Goal: Information Seeking & Learning: Learn about a topic

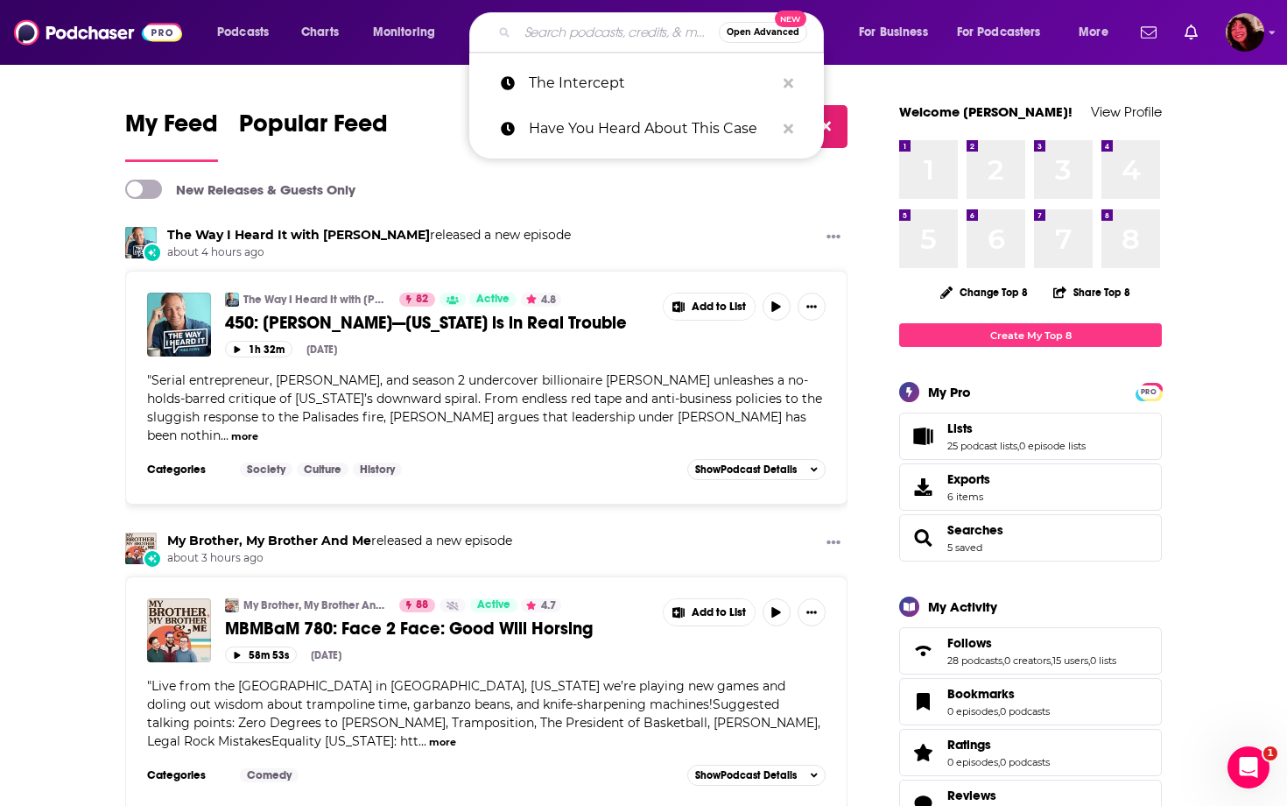
click at [618, 37] on input "Search podcasts, credits, & more..." at bounding box center [618, 32] width 201 height 28
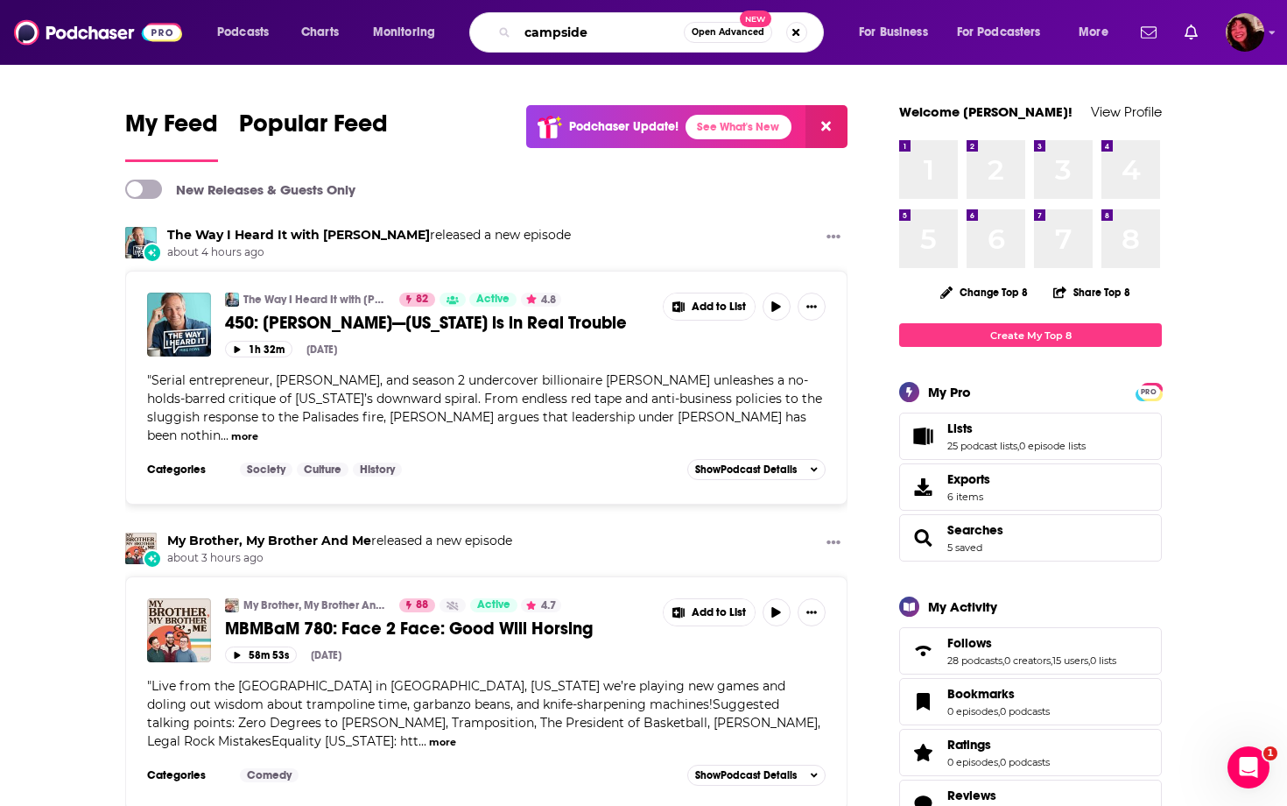
type input "campside"
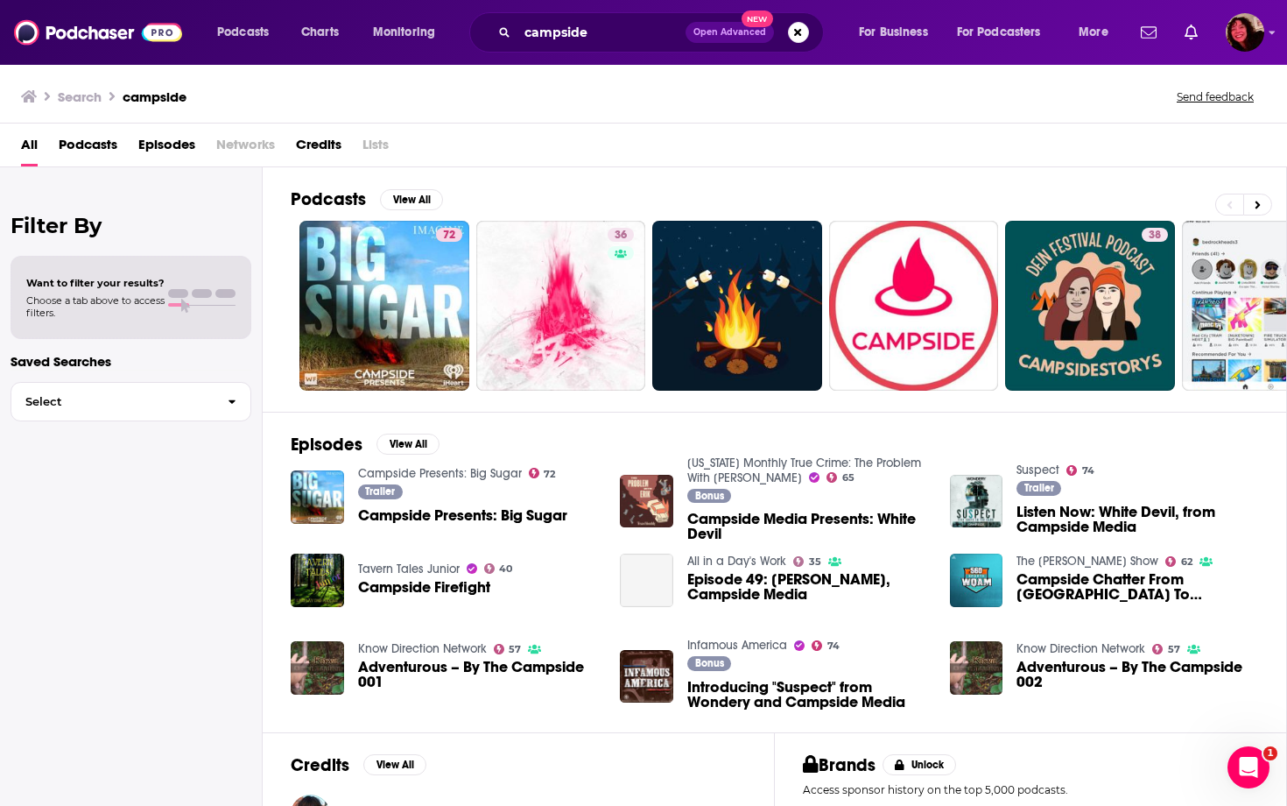
click at [224, 148] on span "Networks" at bounding box center [245, 148] width 59 height 36
click at [243, 145] on span "Networks" at bounding box center [245, 148] width 59 height 36
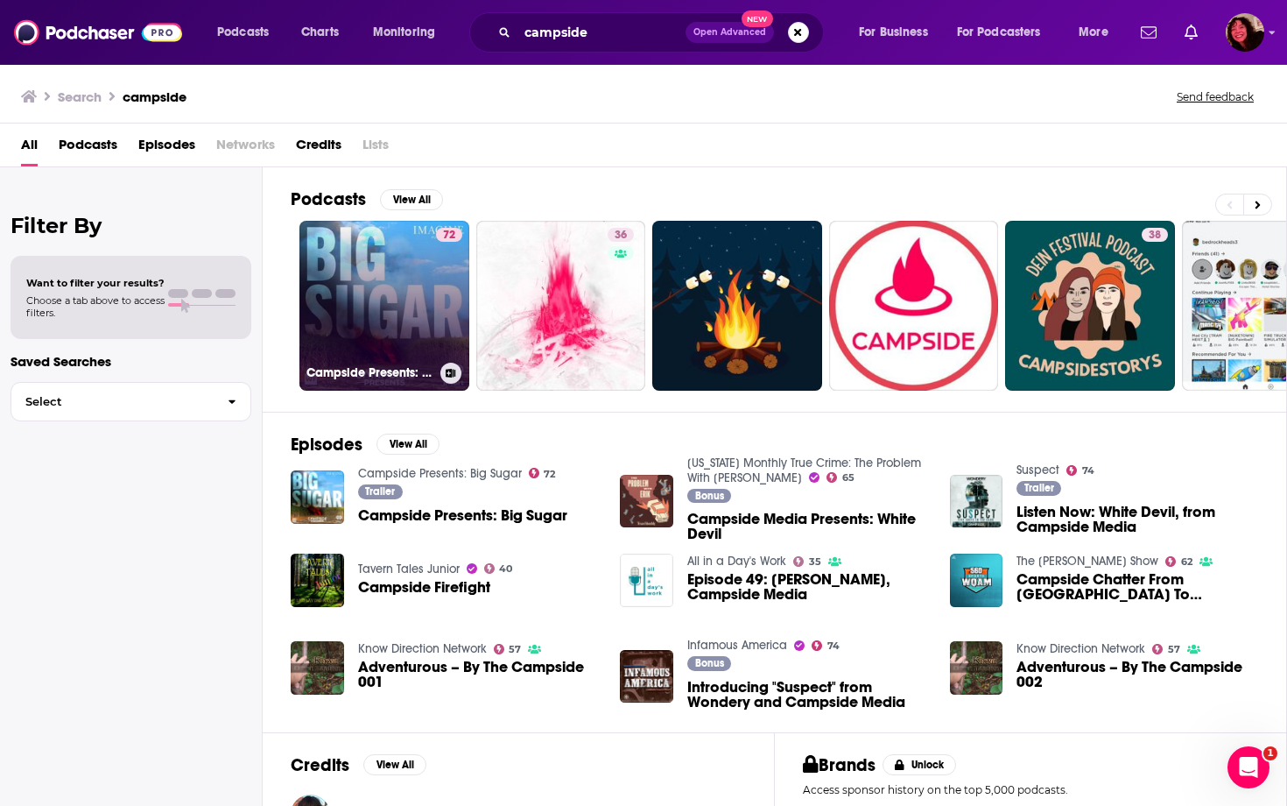
click at [337, 324] on link "72 Campside Presents: Big Sugar" at bounding box center [384, 306] width 170 height 170
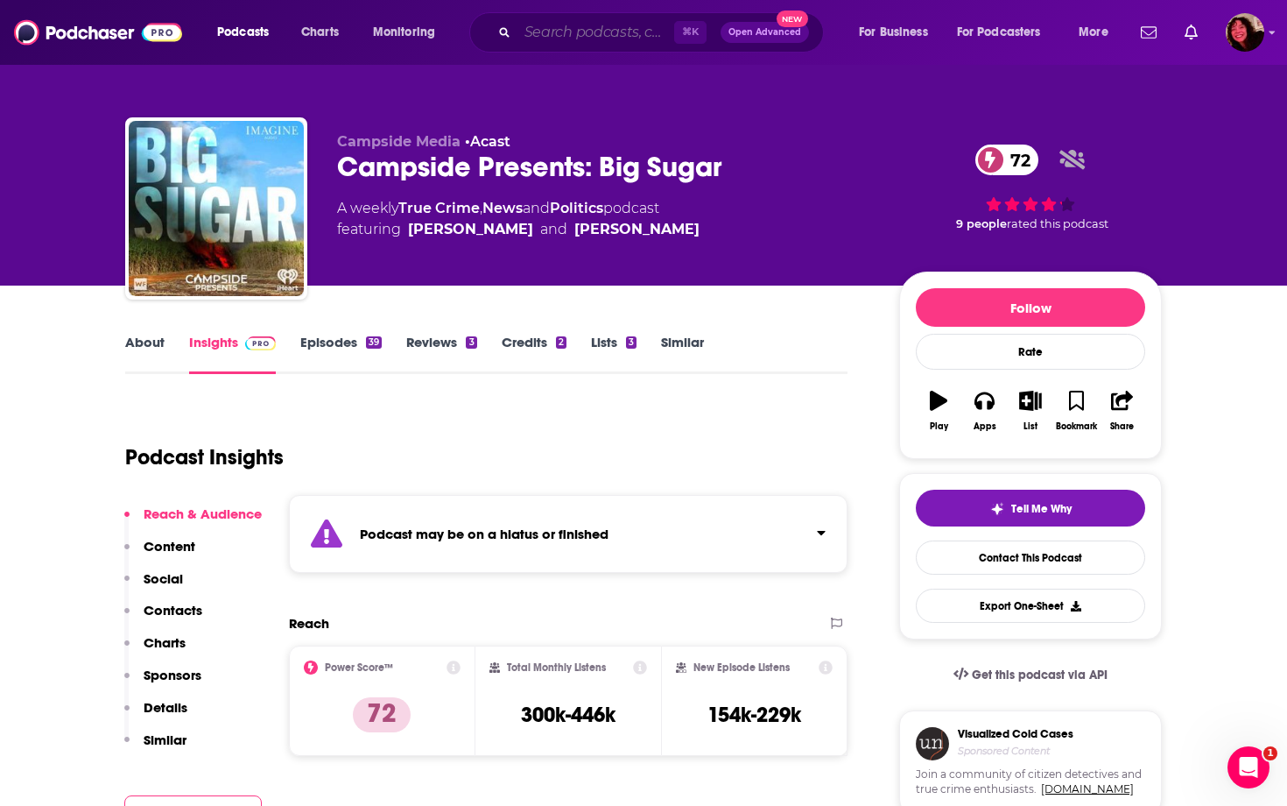
click at [581, 41] on input "Search podcasts, credits, & more..." at bounding box center [596, 32] width 157 height 28
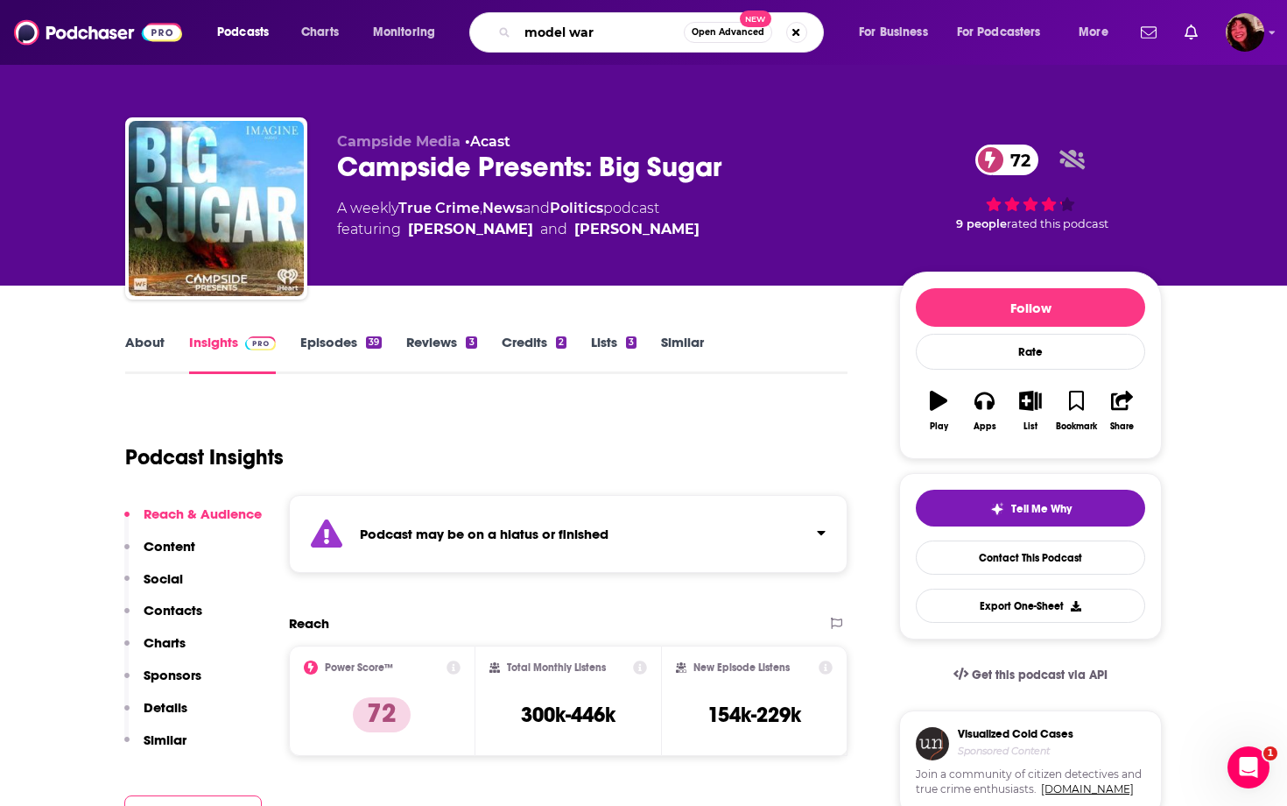
type input "model wars"
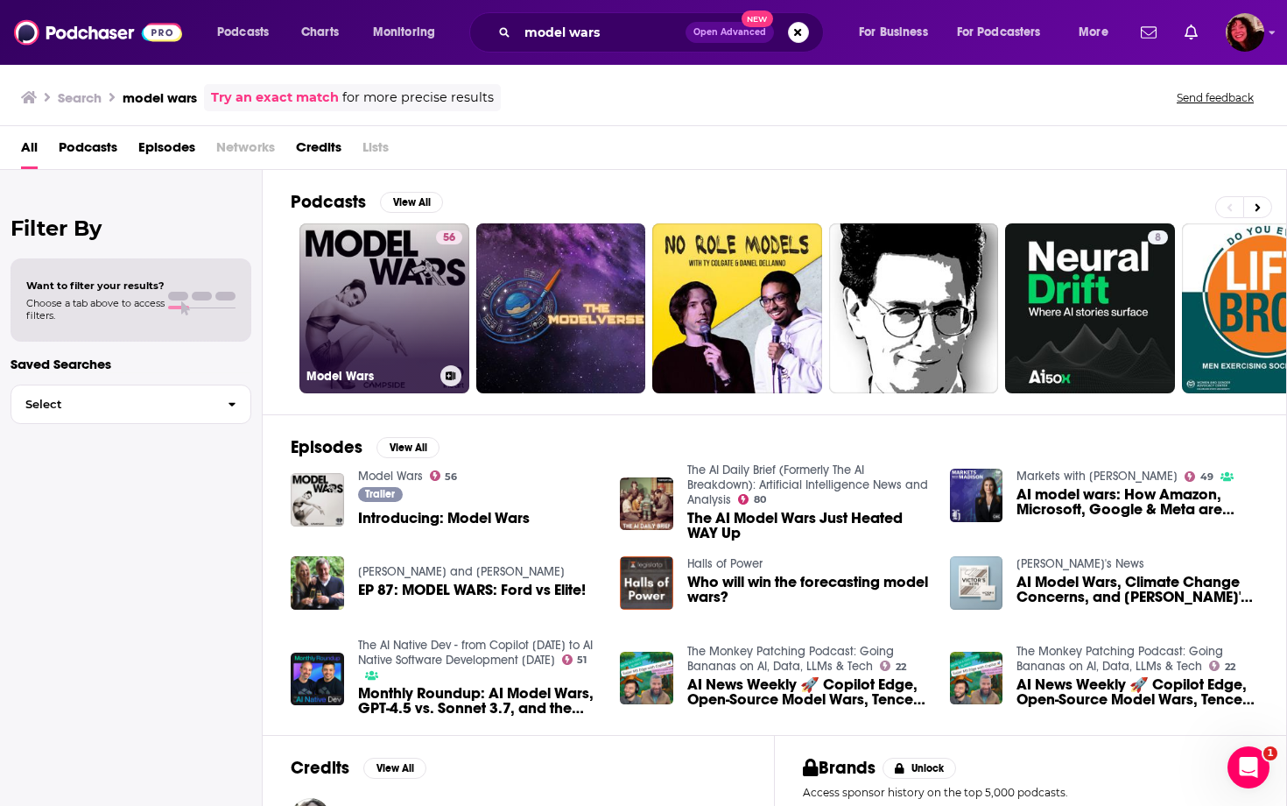
click at [403, 304] on link "56 Model Wars" at bounding box center [384, 308] width 170 height 170
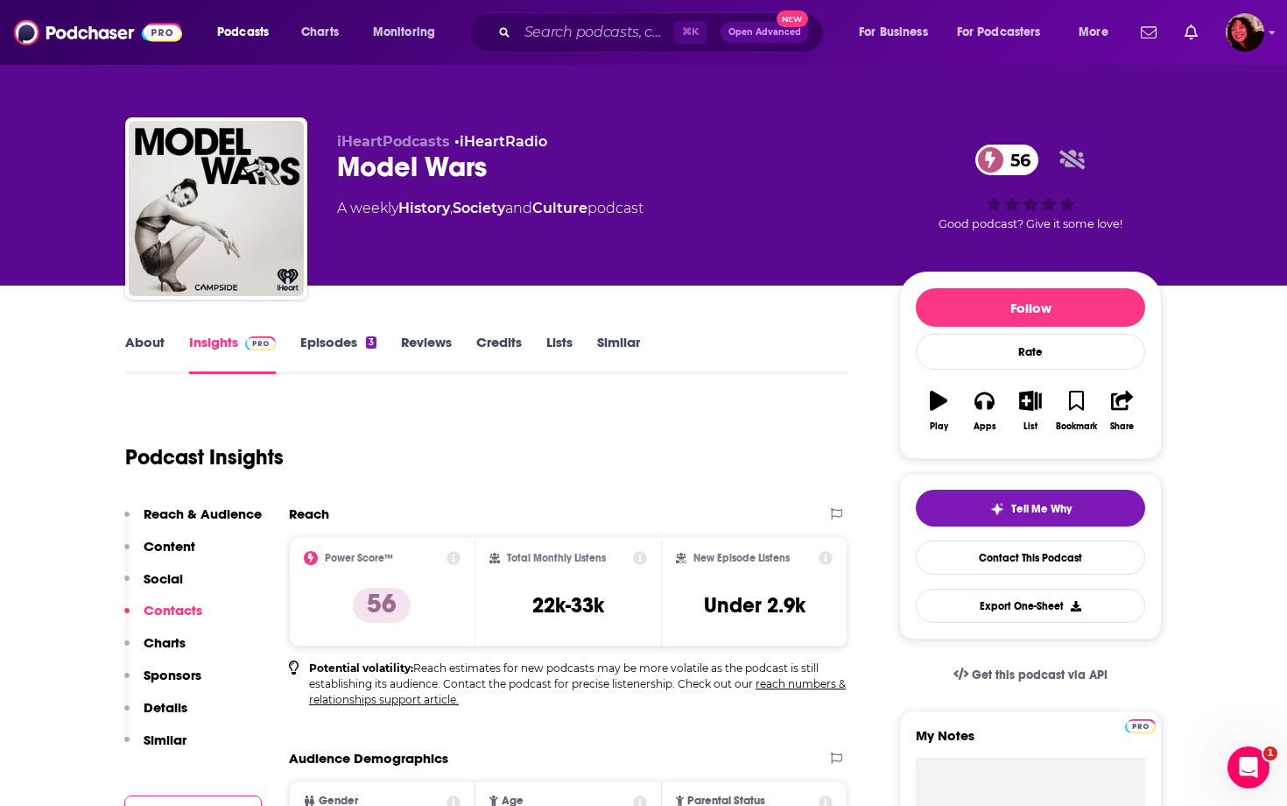
click at [154, 335] on link "About" at bounding box center [144, 354] width 39 height 40
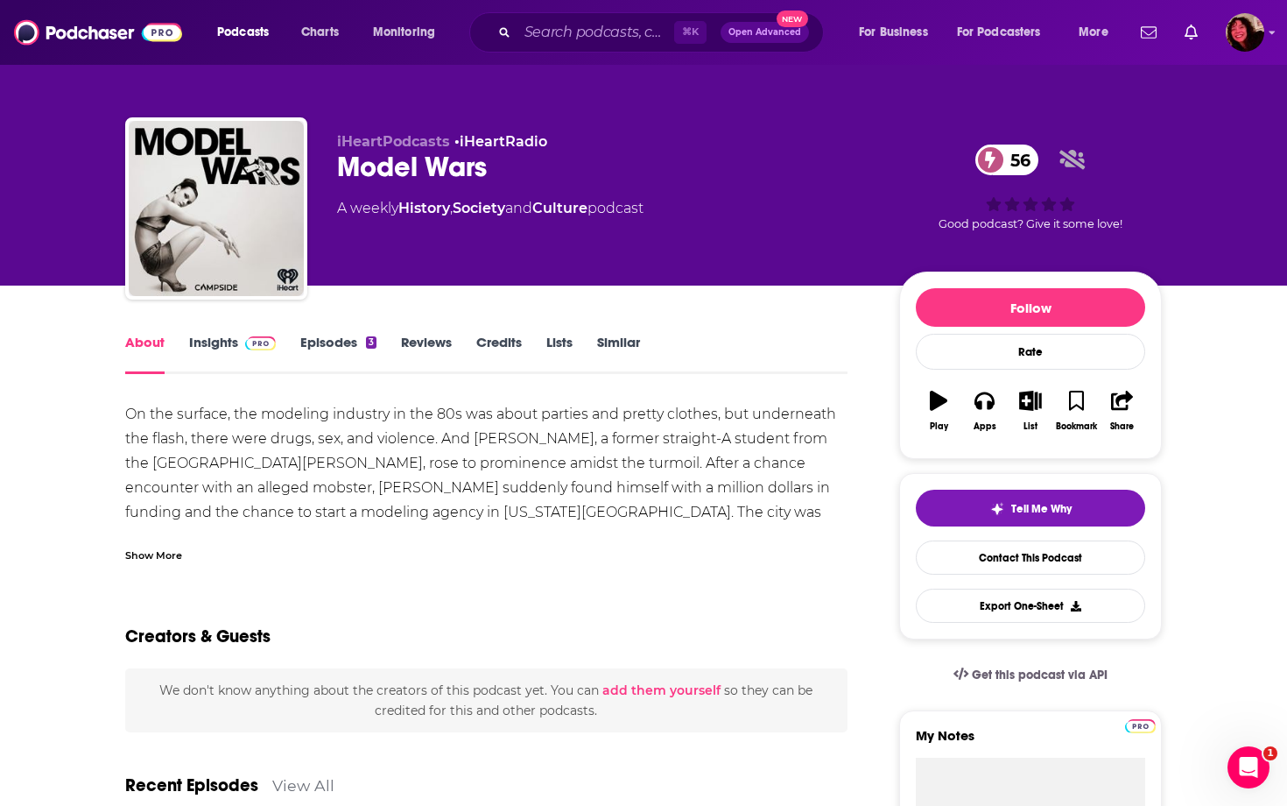
click at [341, 334] on link "Episodes 3" at bounding box center [338, 354] width 76 height 40
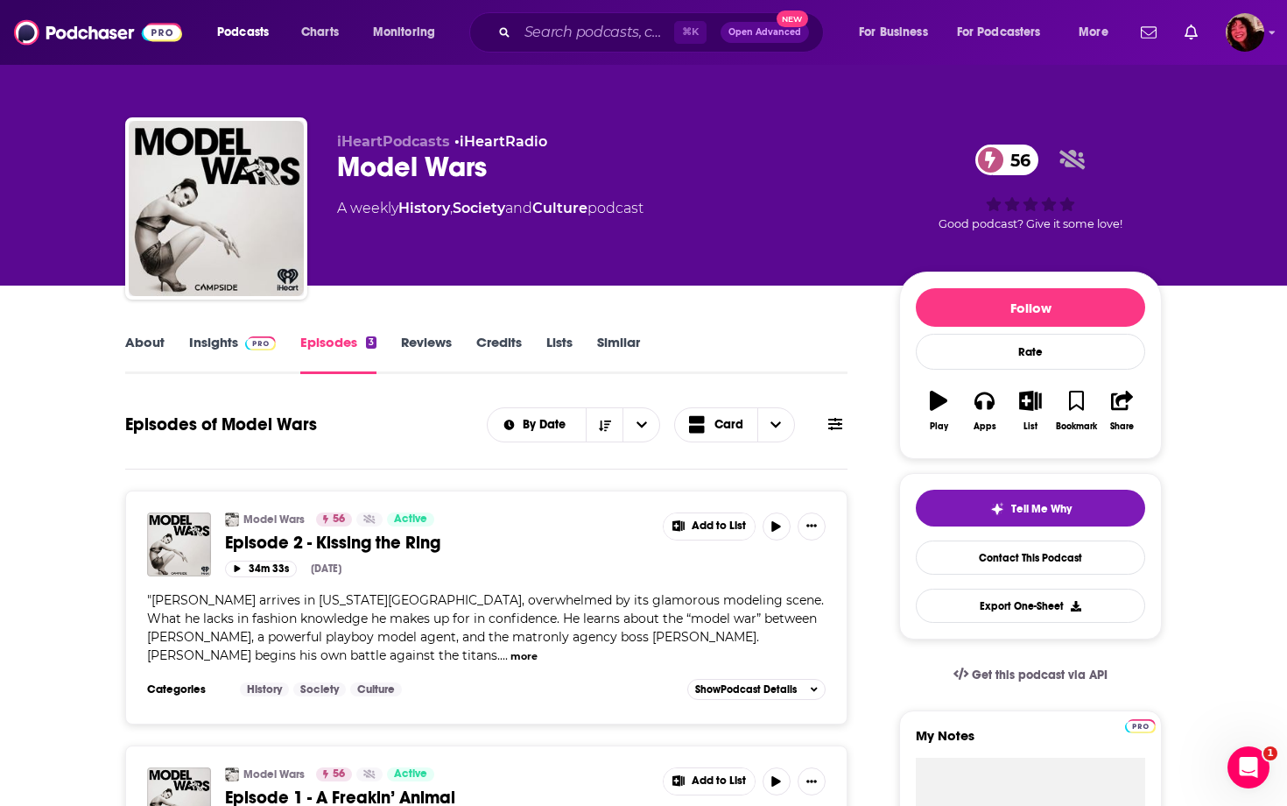
click at [149, 342] on link "About" at bounding box center [144, 354] width 39 height 40
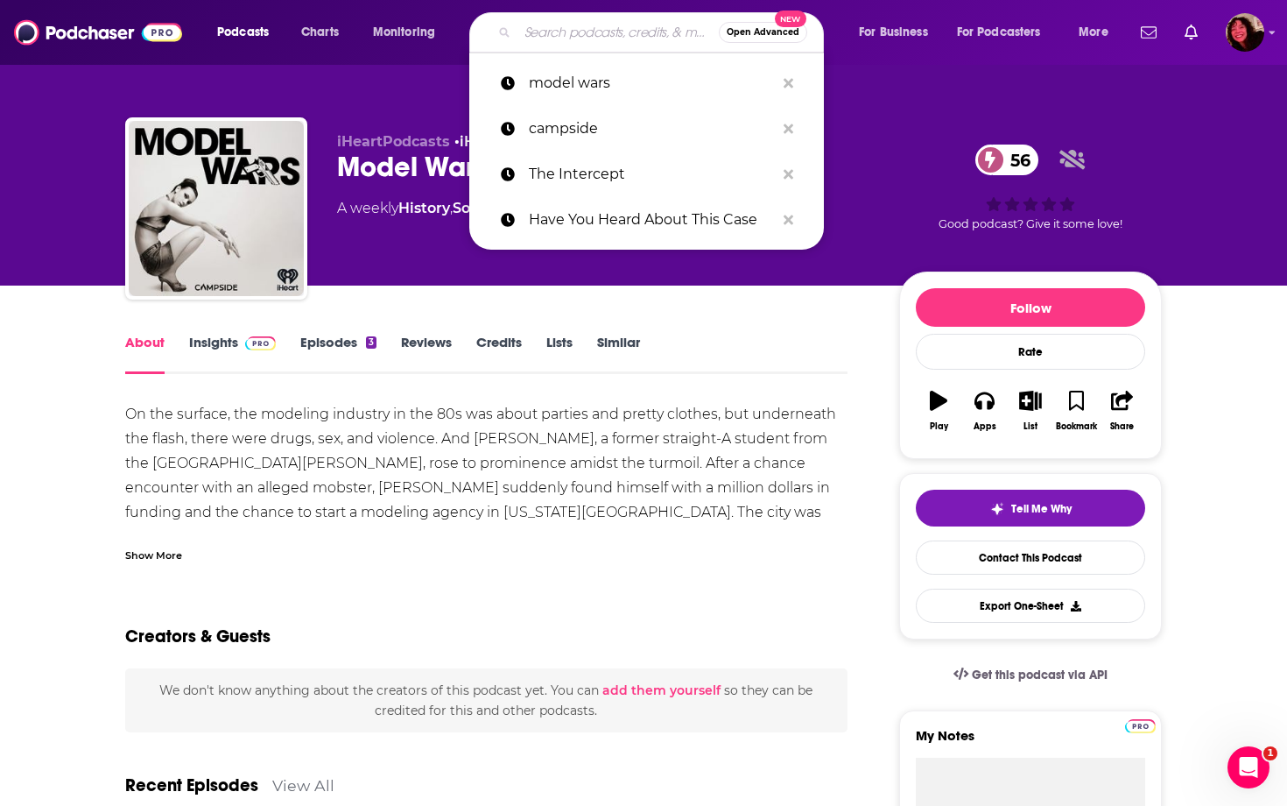
click at [597, 33] on input "Search podcasts, credits, & more..." at bounding box center [618, 32] width 201 height 28
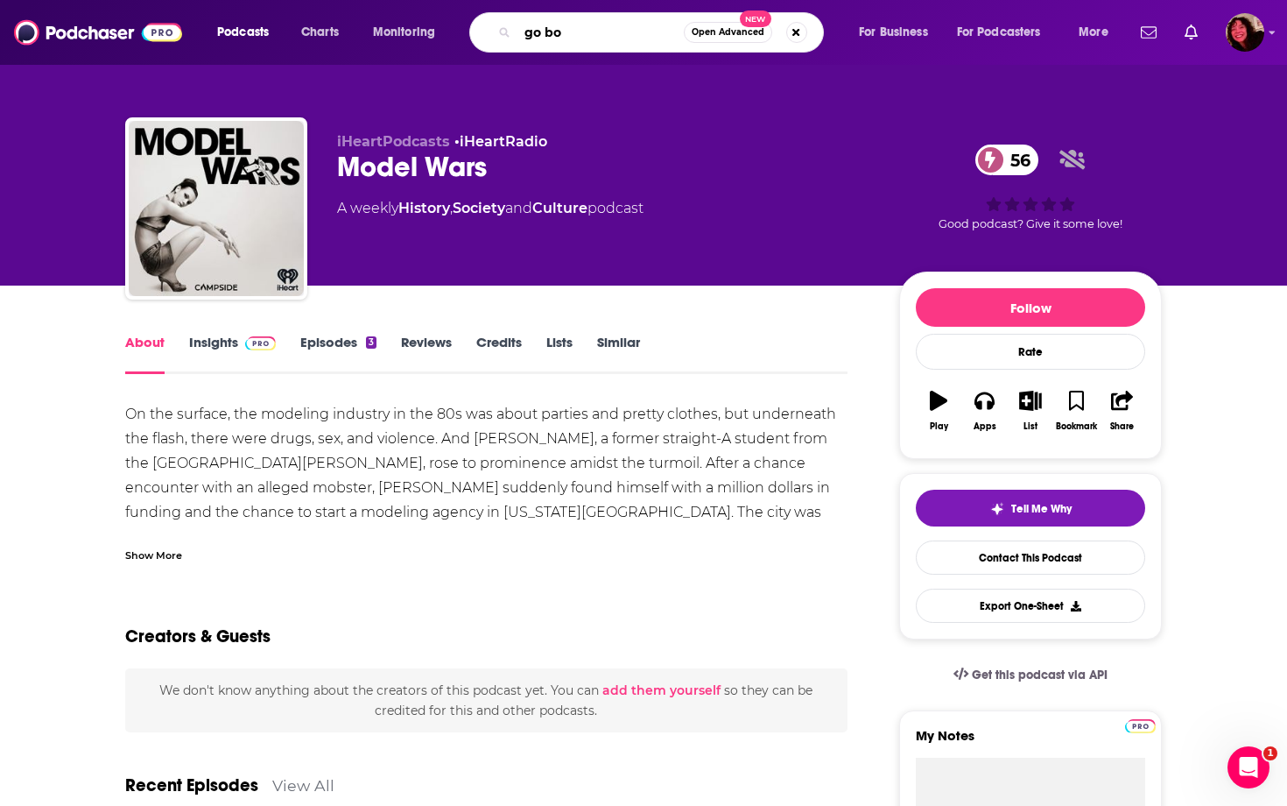
type input "go boy"
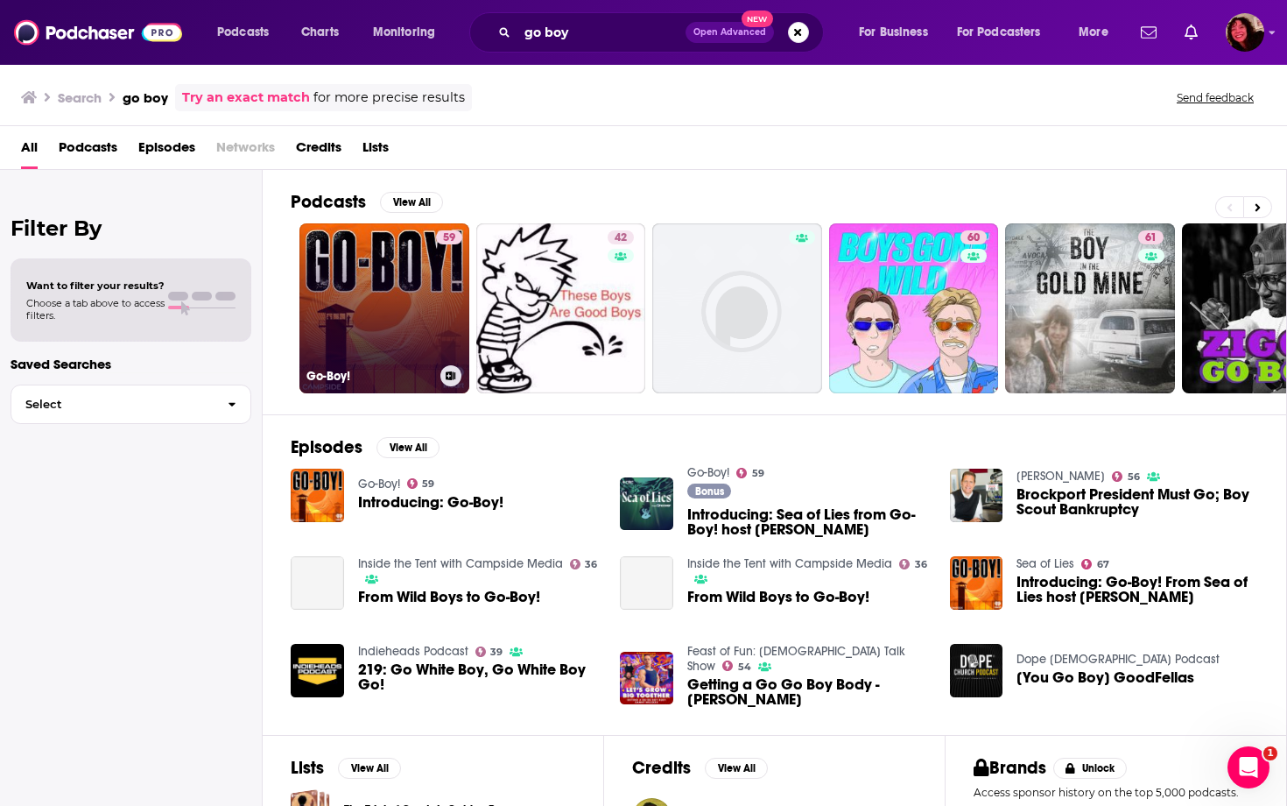
click at [387, 315] on link "59 Go-Boy!" at bounding box center [384, 308] width 170 height 170
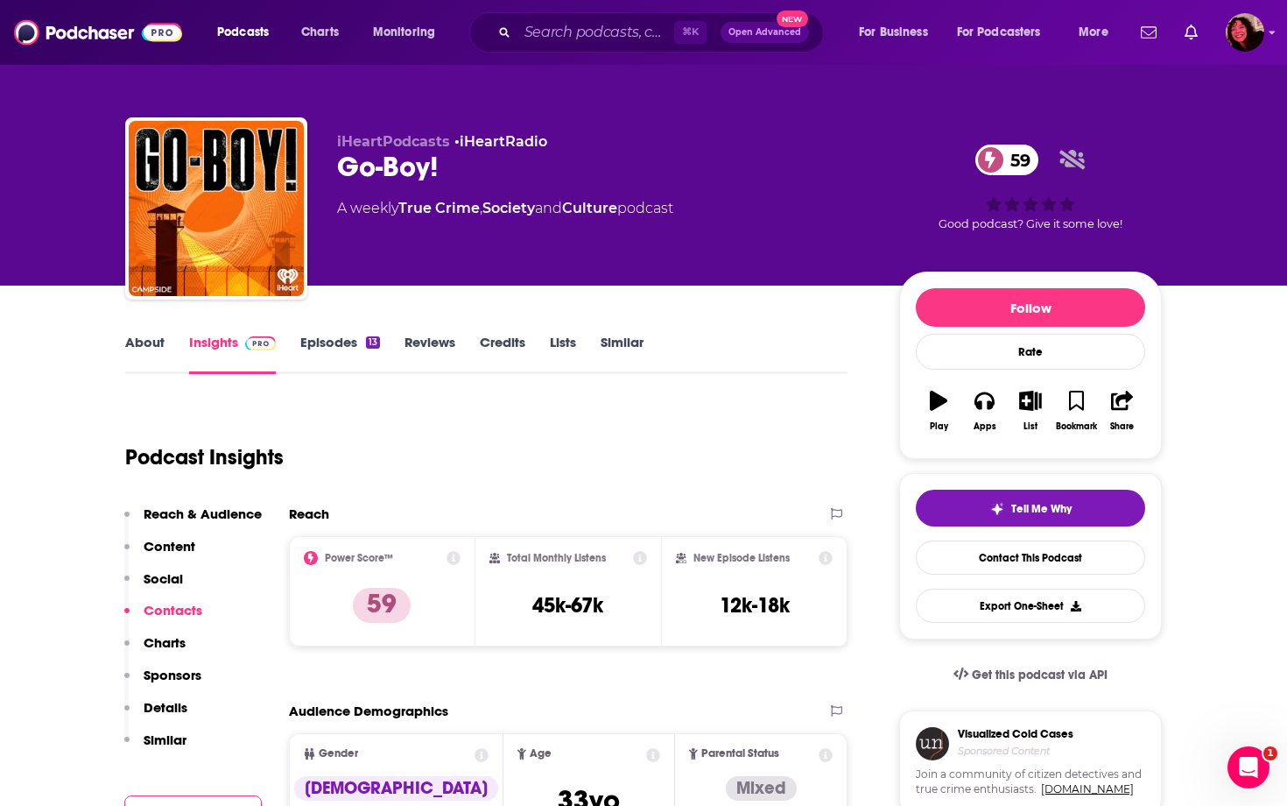
click at [157, 348] on link "About" at bounding box center [144, 354] width 39 height 40
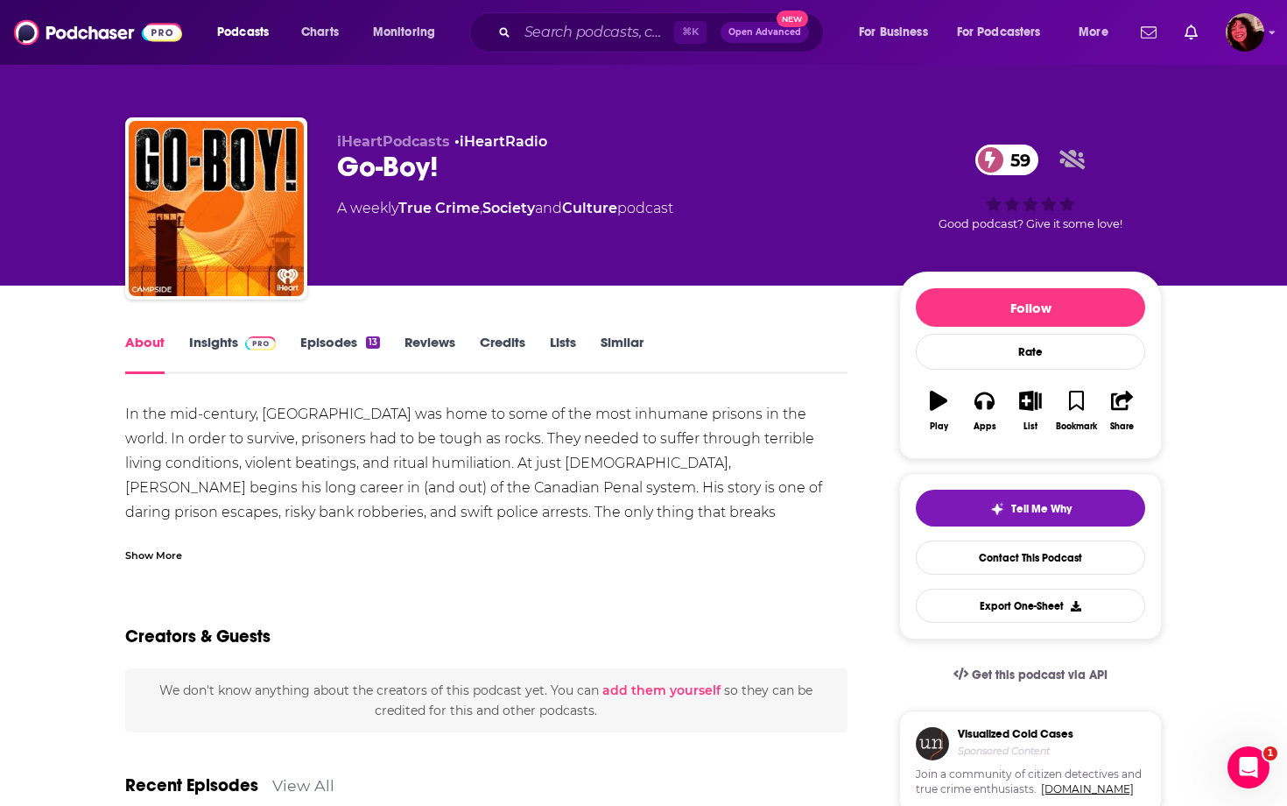
click at [385, 139] on span "iHeartPodcasts" at bounding box center [393, 141] width 113 height 17
click at [545, 37] on input "Search podcasts, credits, & more..." at bounding box center [596, 32] width 157 height 28
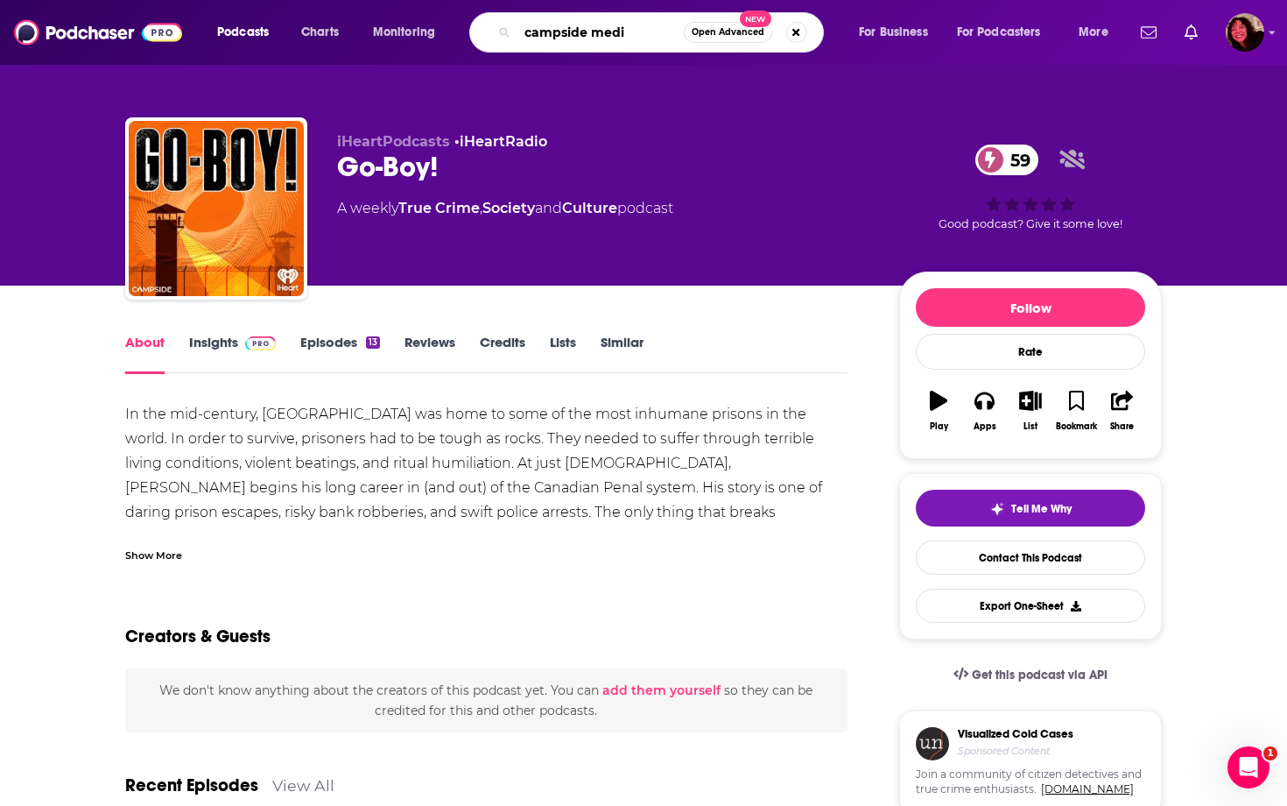
type input "campside media"
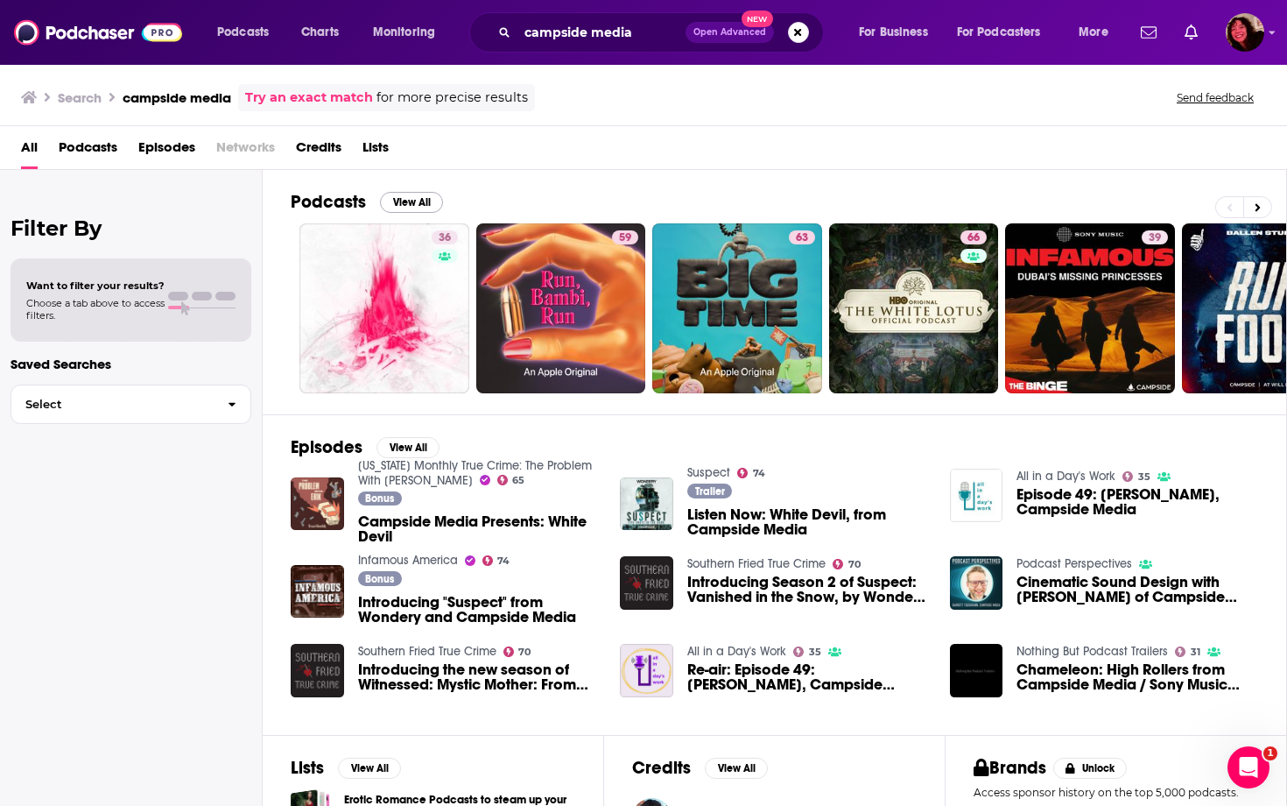
click at [420, 200] on button "View All" at bounding box center [411, 202] width 63 height 21
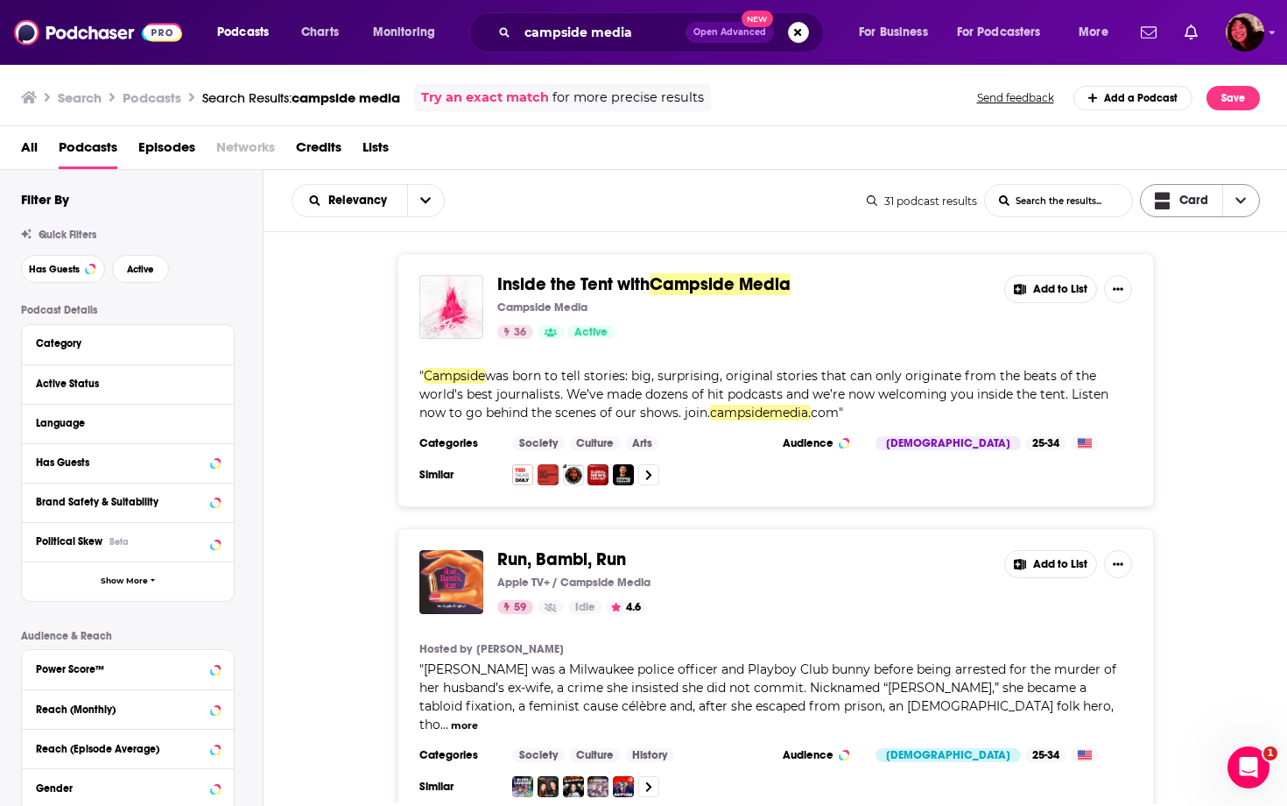
click at [1190, 204] on span "Card" at bounding box center [1194, 200] width 29 height 12
click at [1192, 264] on span "Gallery" at bounding box center [1211, 262] width 70 height 10
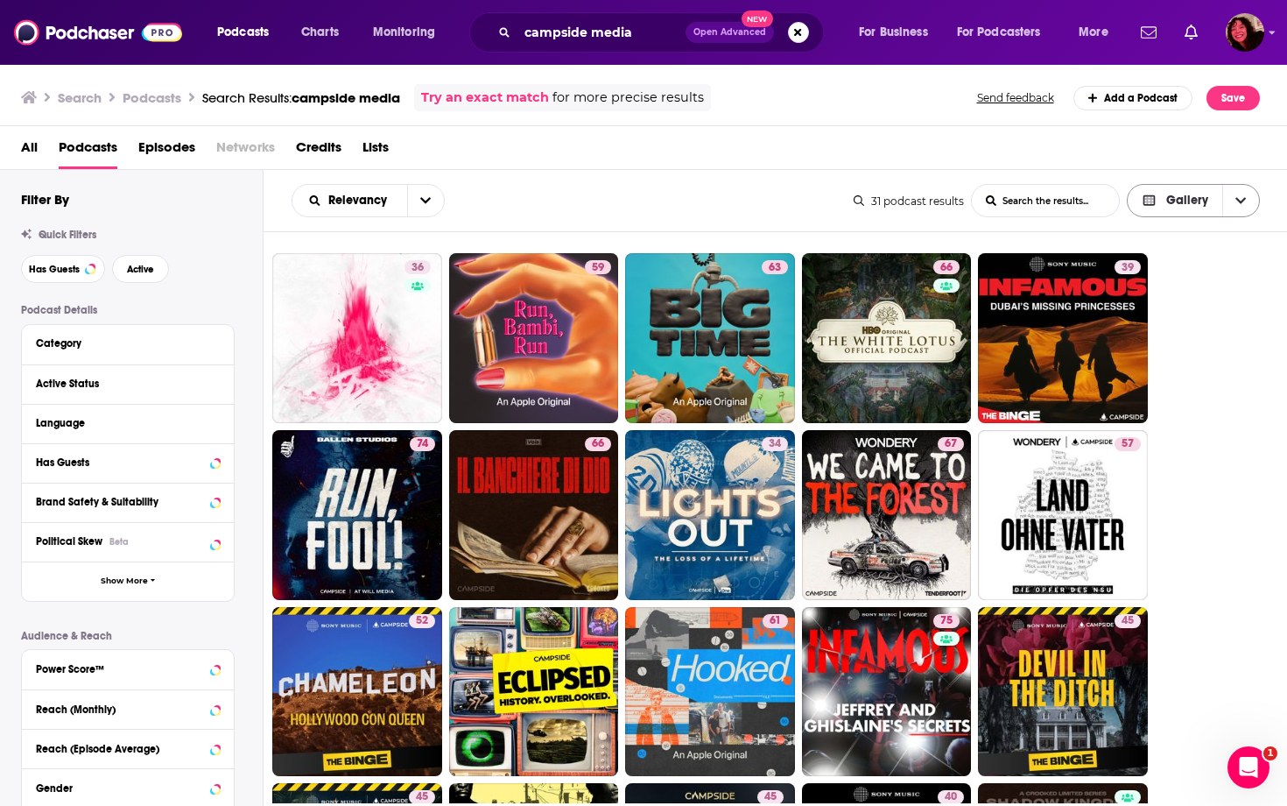
click at [1180, 192] on span "Gallery" at bounding box center [1175, 202] width 95 height 30
click at [1172, 235] on span "Card" at bounding box center [1204, 233] width 83 height 10
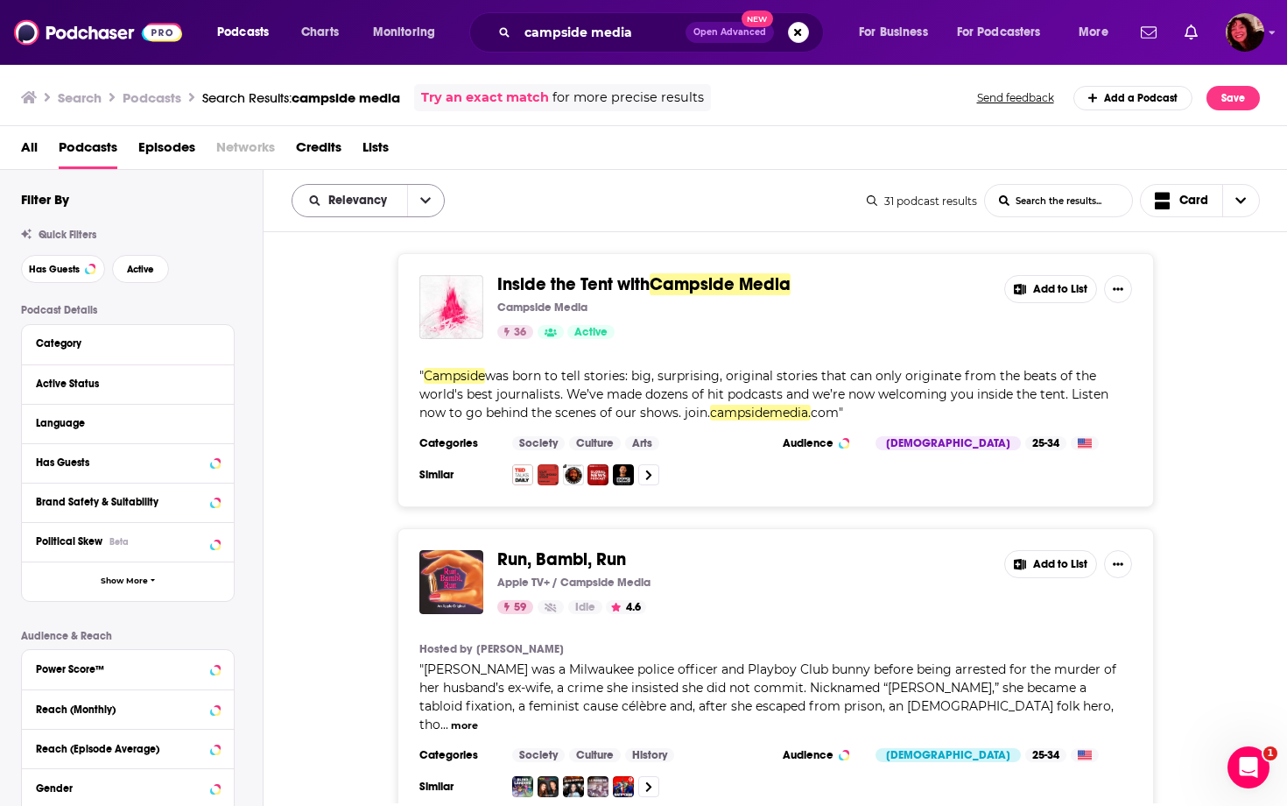
click at [422, 200] on icon "open menu" at bounding box center [425, 201] width 11 height 6
click at [363, 348] on span "Power Score" at bounding box center [378, 350] width 103 height 10
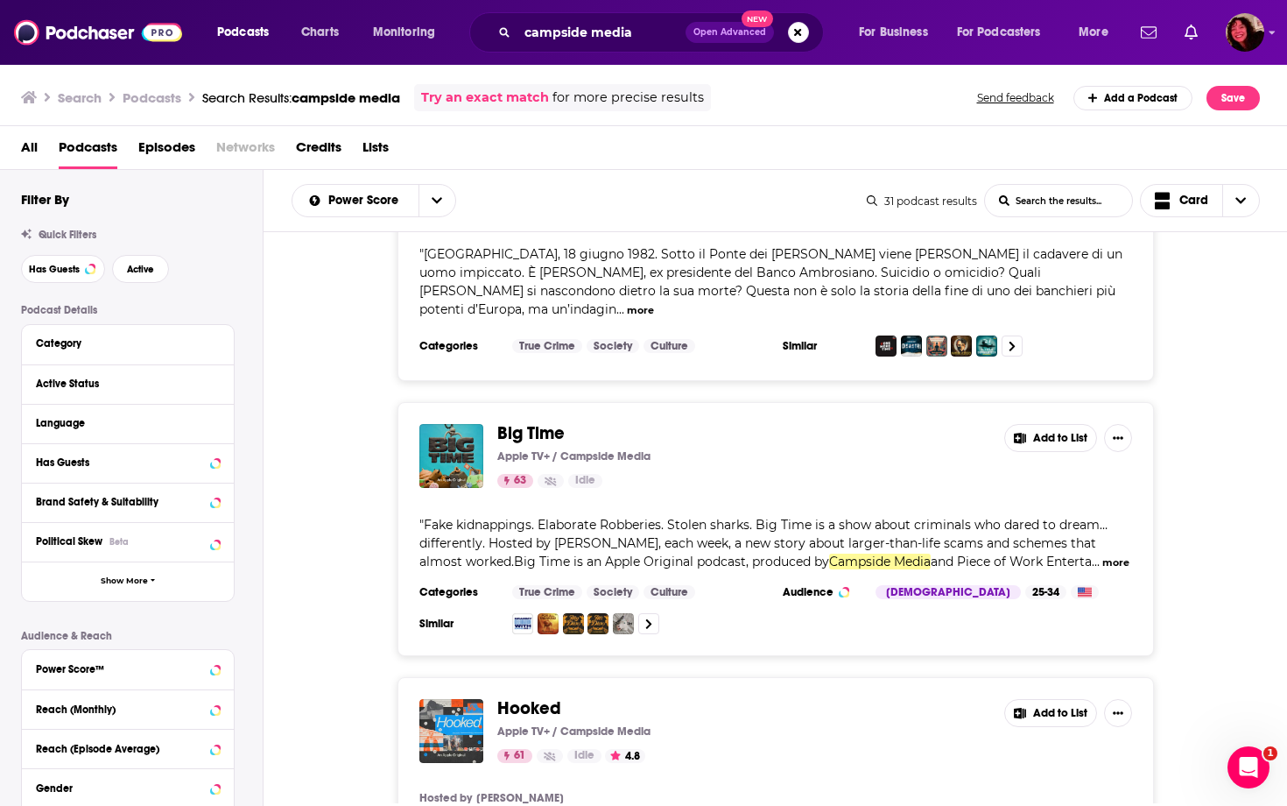
scroll to position [1652, 0]
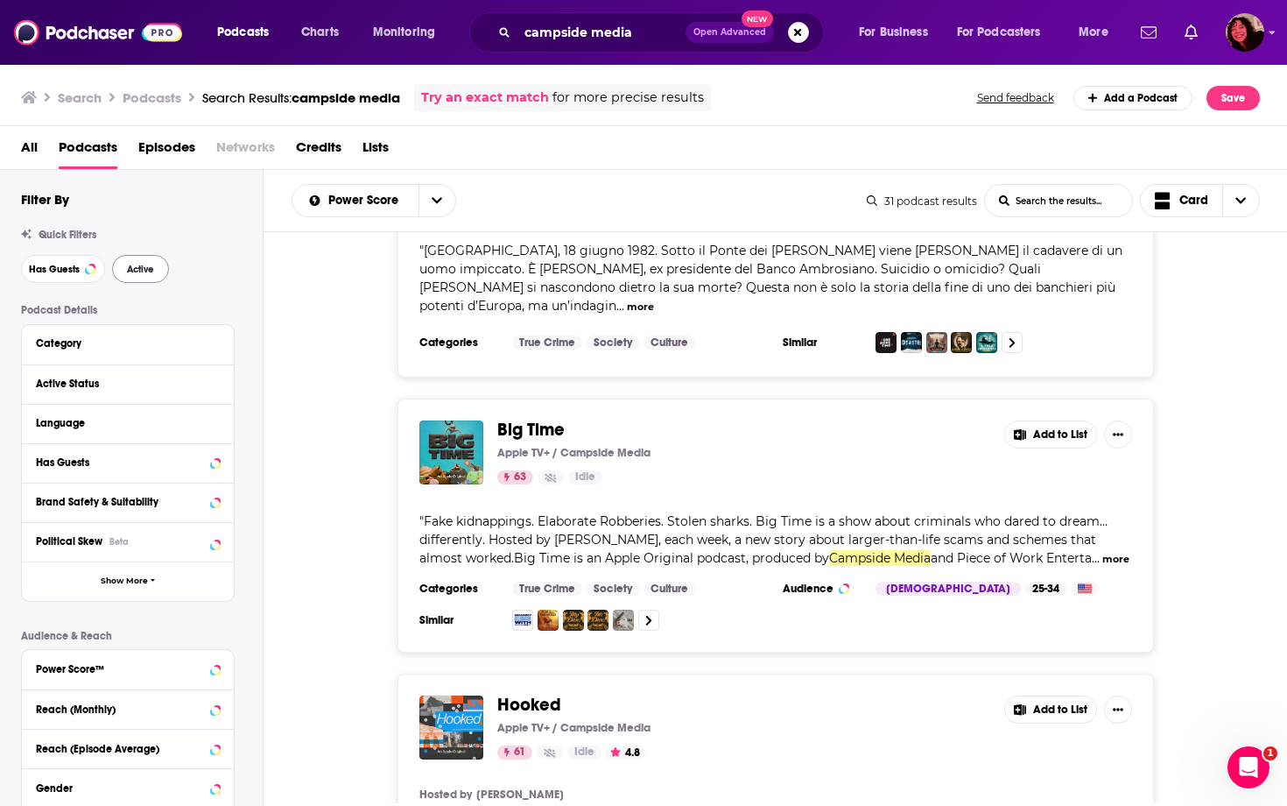
click at [143, 265] on span "Active" at bounding box center [140, 269] width 27 height 10
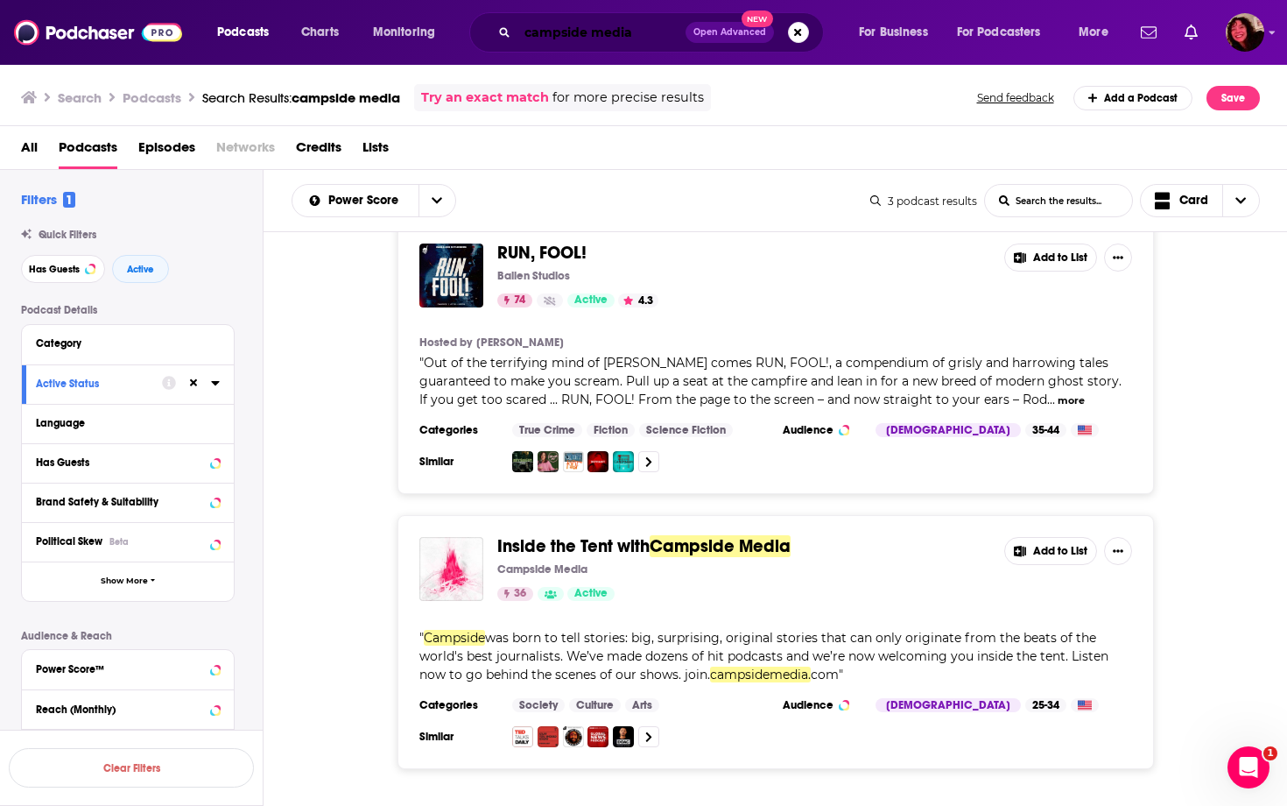
click at [642, 33] on input "campside media" at bounding box center [602, 32] width 168 height 28
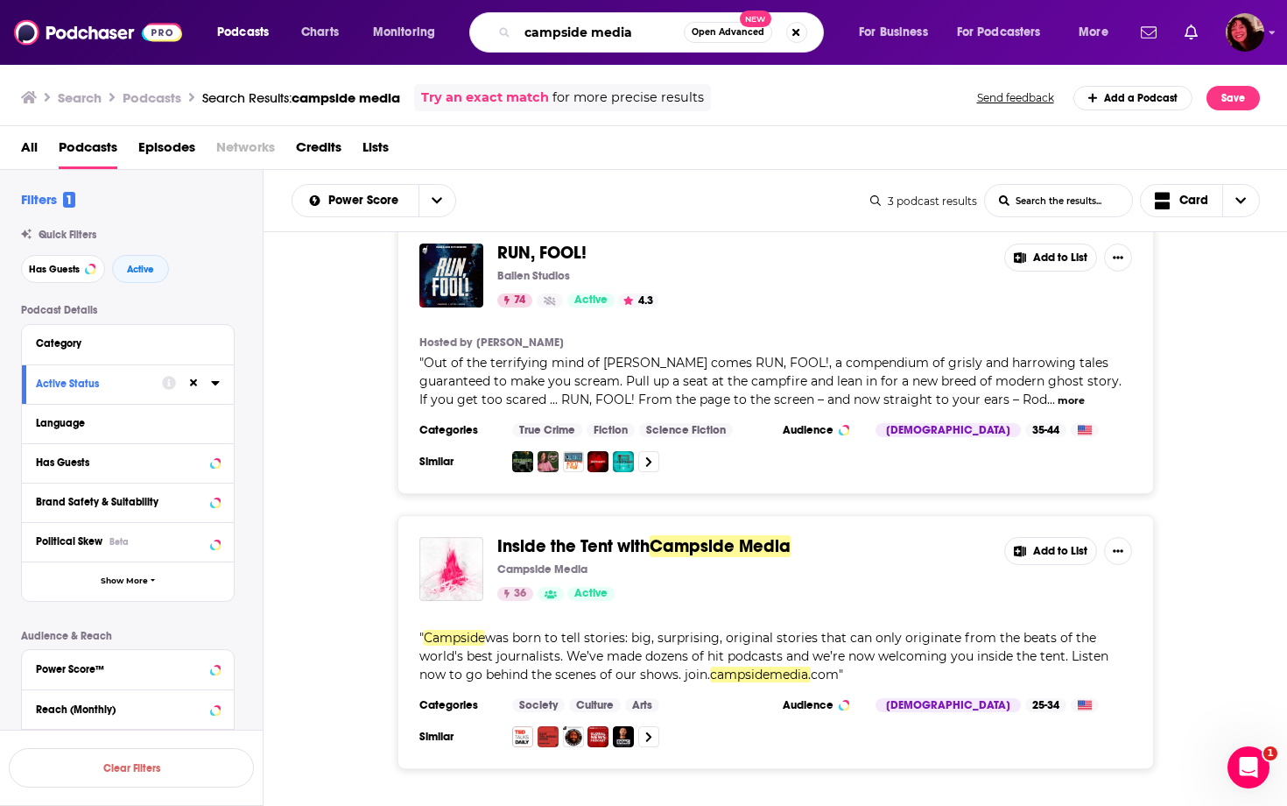
click at [642, 33] on input "campside media" at bounding box center [601, 32] width 166 height 28
type input "suspect"
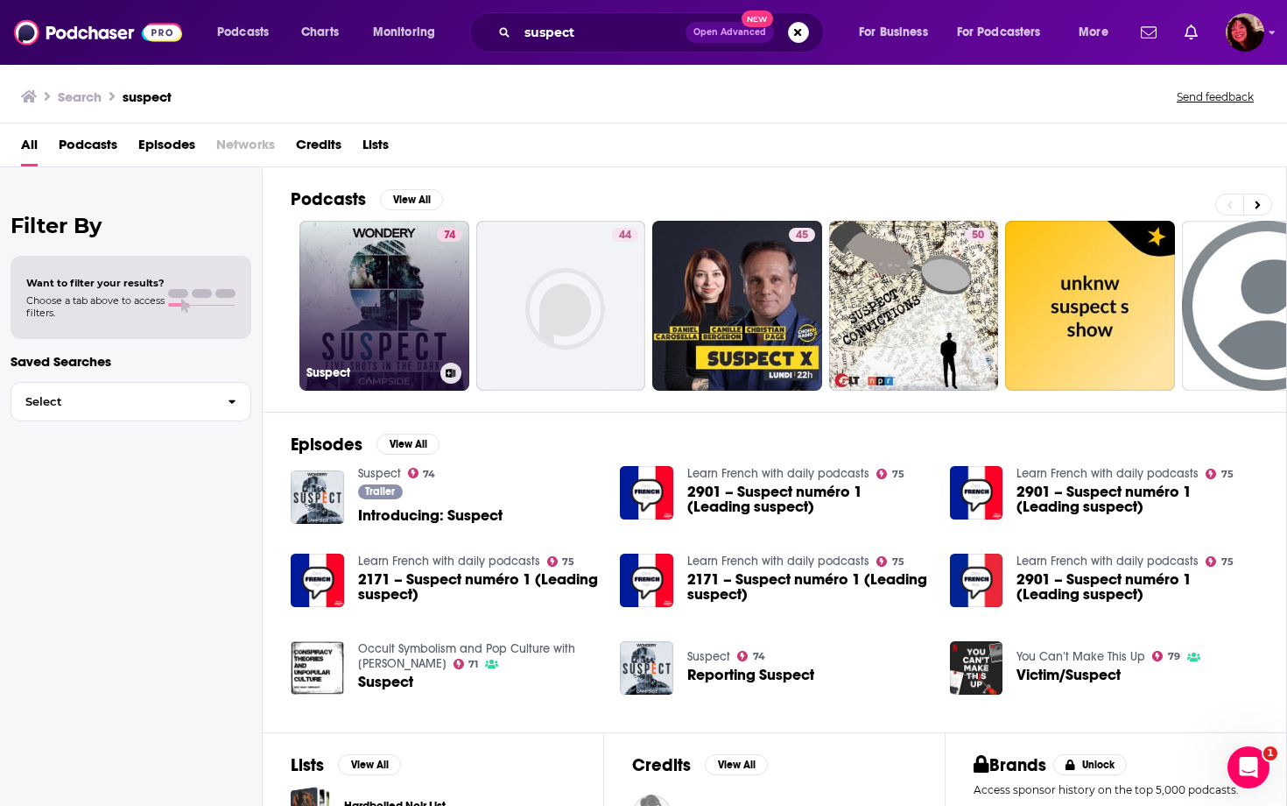
click at [391, 341] on link "74 Suspect" at bounding box center [384, 306] width 170 height 170
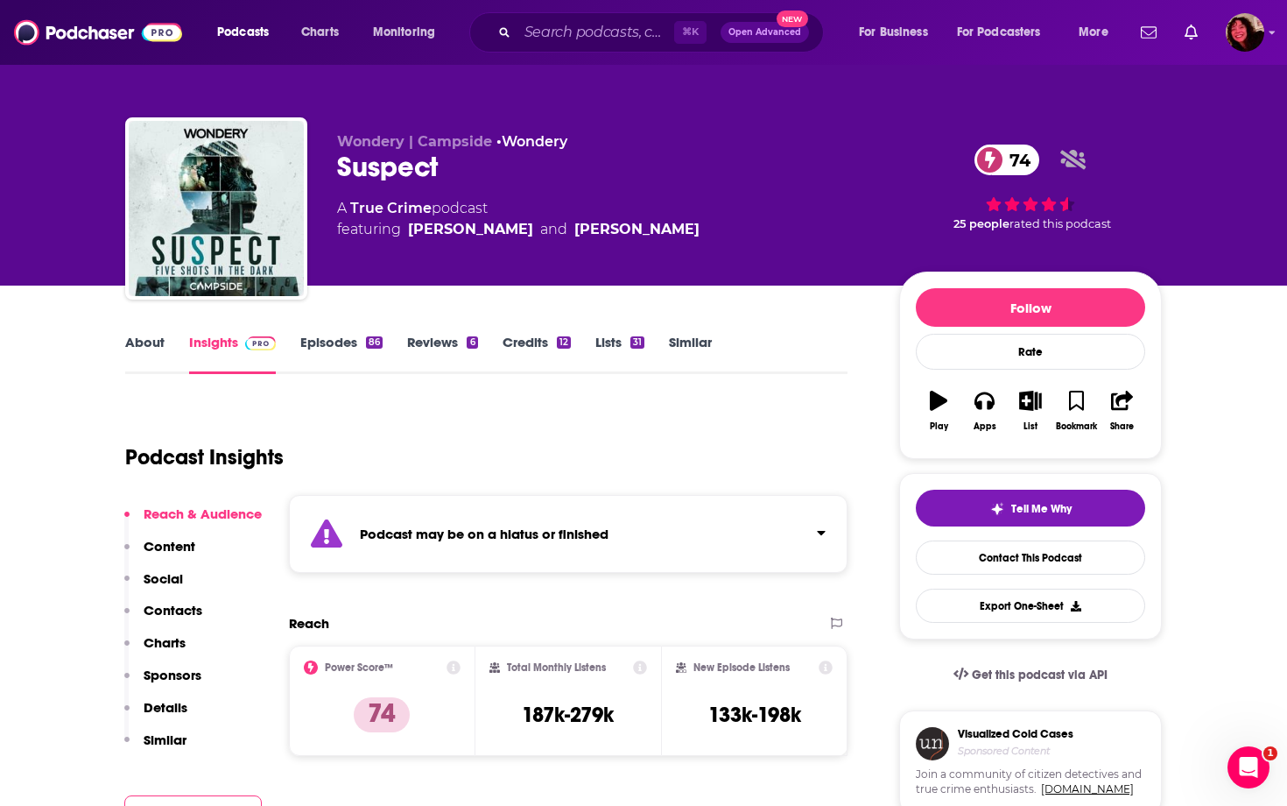
click at [329, 348] on link "Episodes 86" at bounding box center [341, 354] width 82 height 40
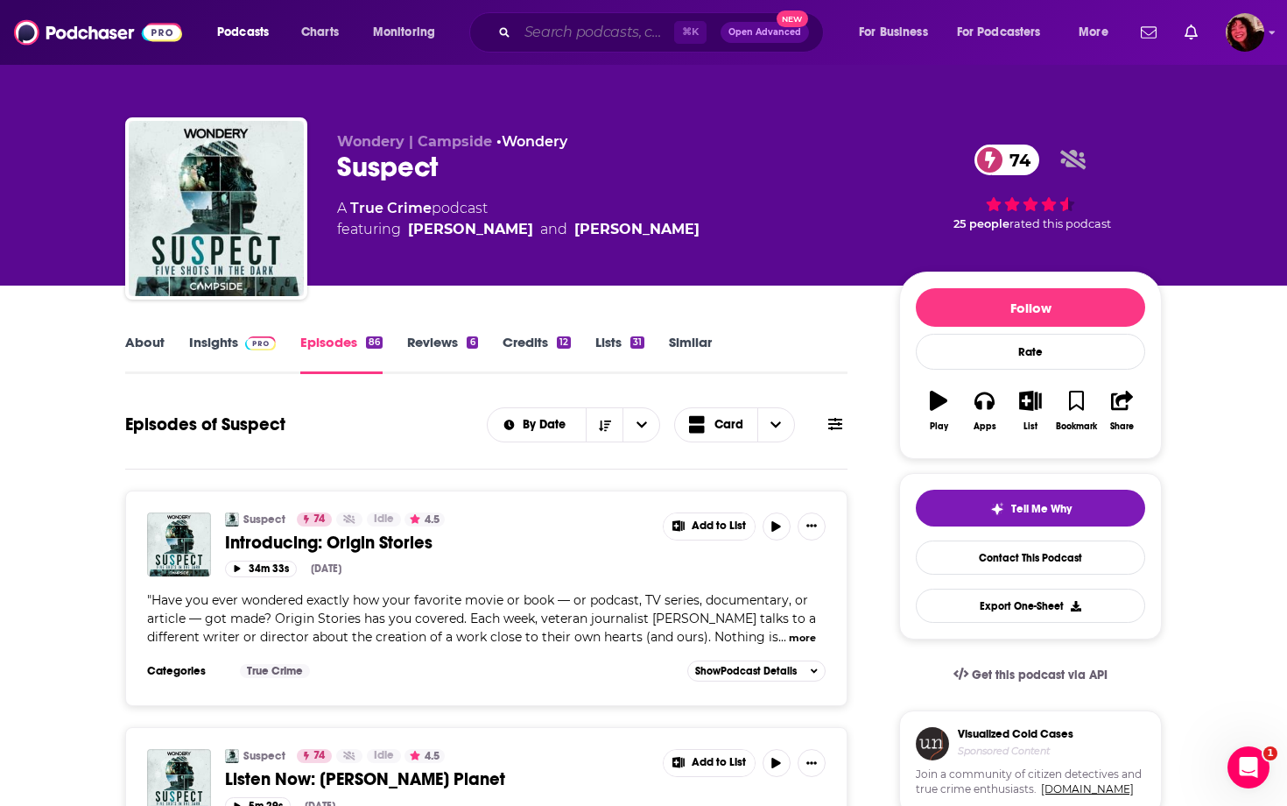
click at [573, 33] on input "Search podcasts, credits, & more..." at bounding box center [596, 32] width 157 height 28
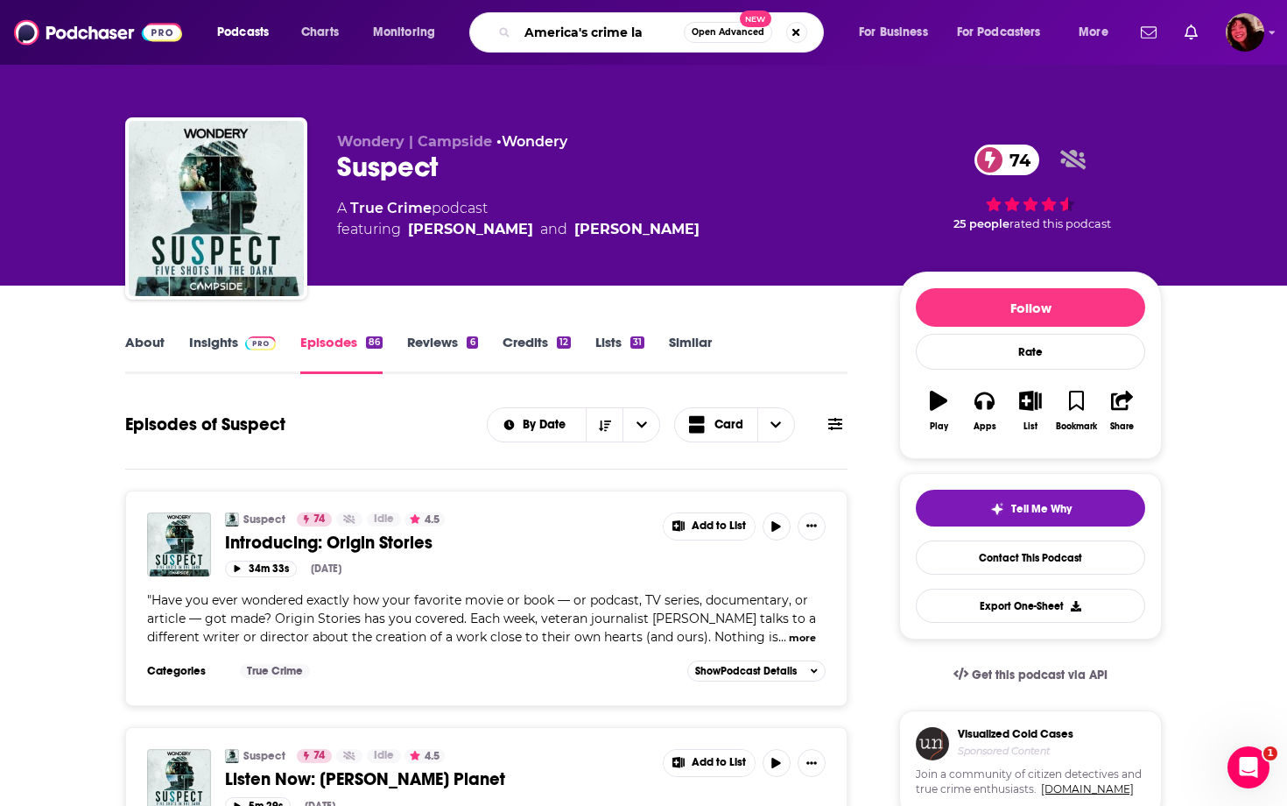
type input "America's crime lab"
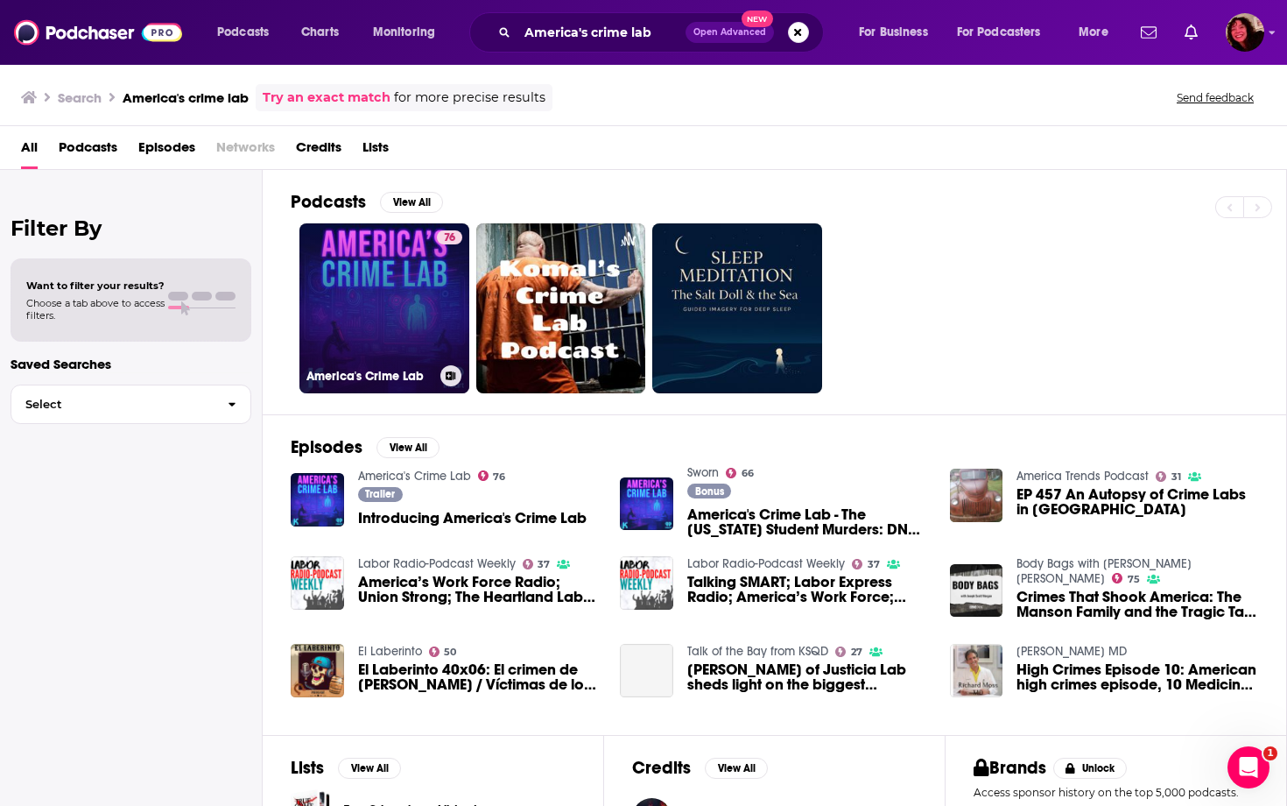
click at [415, 303] on link "76 America's Crime Lab" at bounding box center [384, 308] width 170 height 170
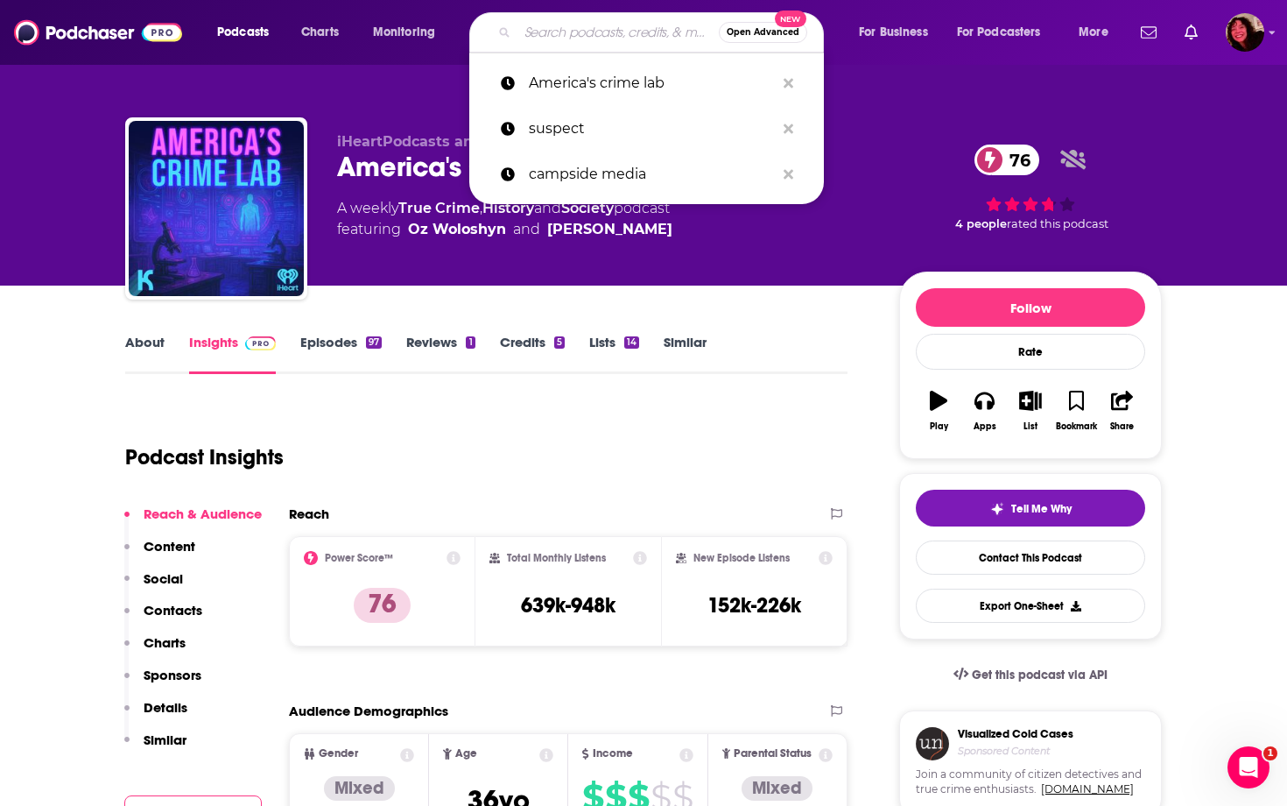
click at [552, 35] on input "Search podcasts, credits, & more..." at bounding box center [618, 32] width 201 height 28
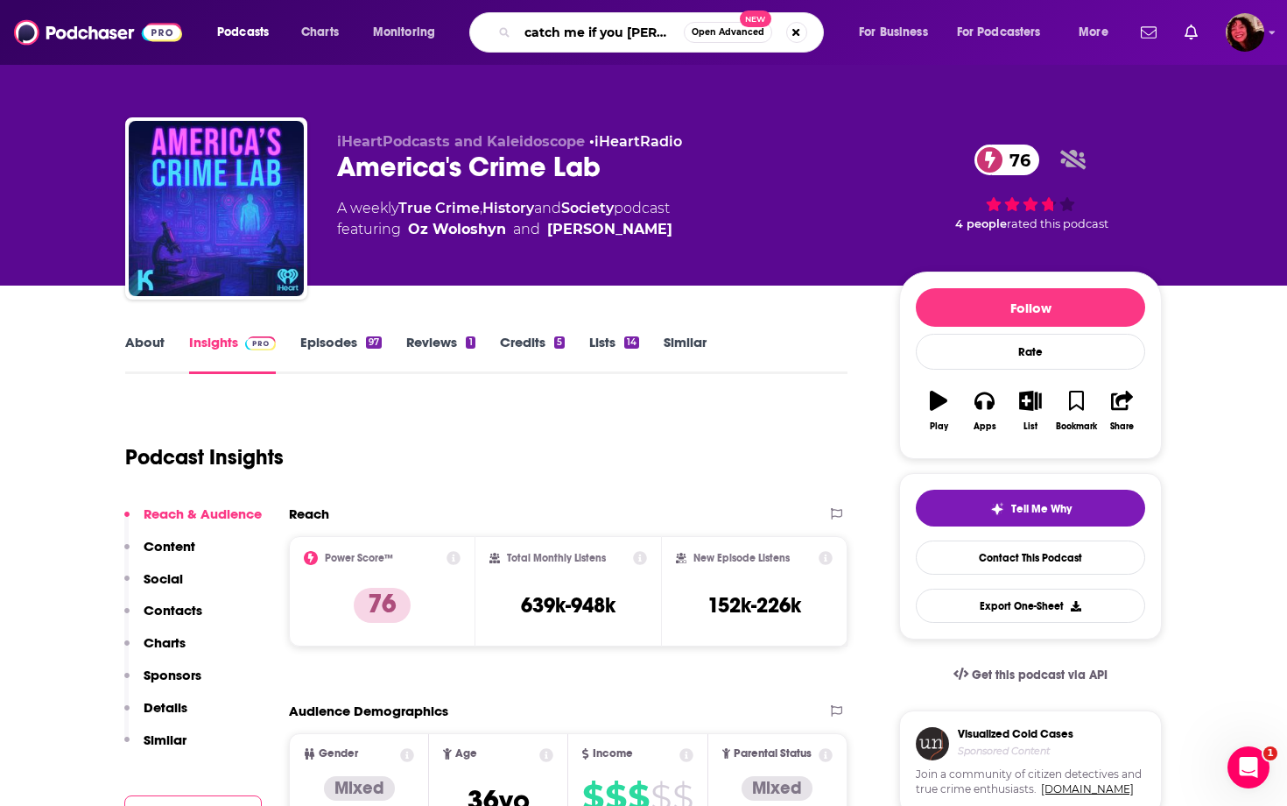
type input "catch me if you [PERSON_NAME]"
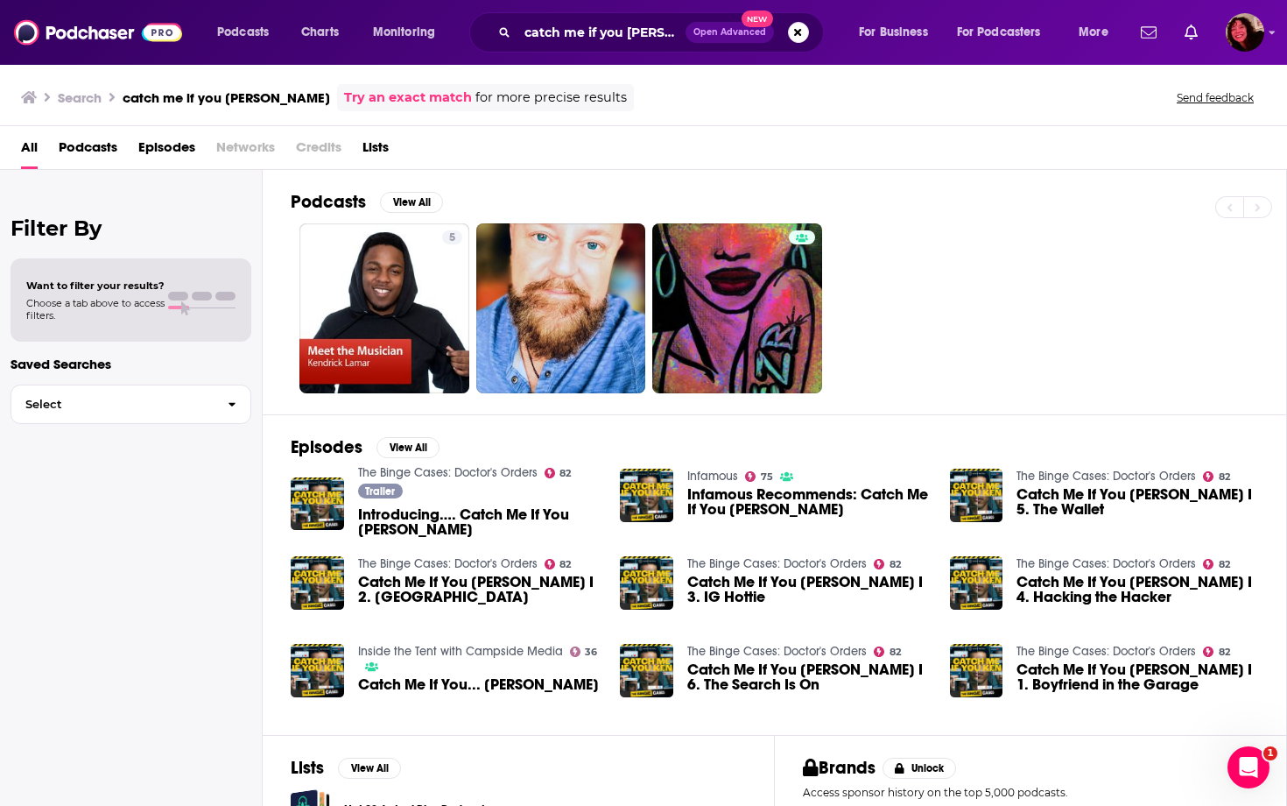
click at [485, 518] on span "Introducing…. Catch Me If You [PERSON_NAME]" at bounding box center [479, 522] width 242 height 30
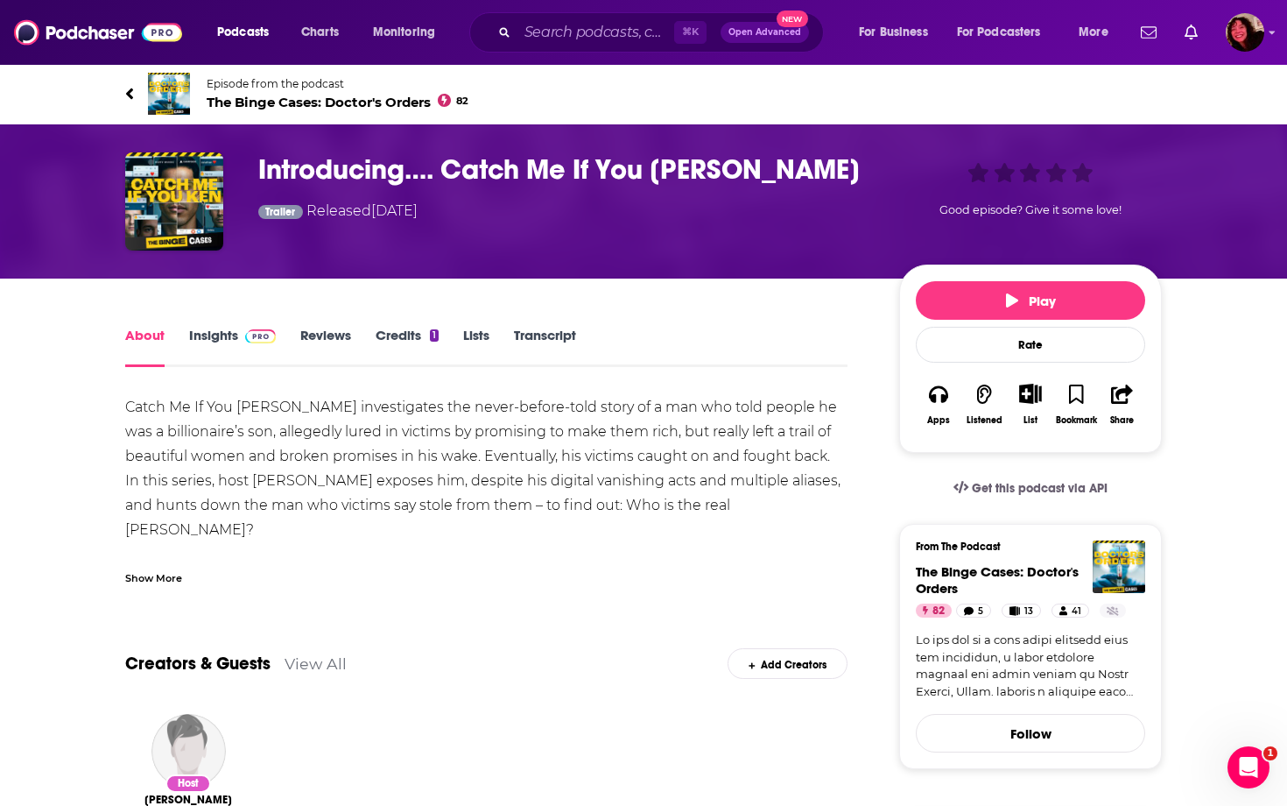
click at [331, 100] on span "The Binge Cases: Doctor's Orders 82" at bounding box center [338, 102] width 262 height 17
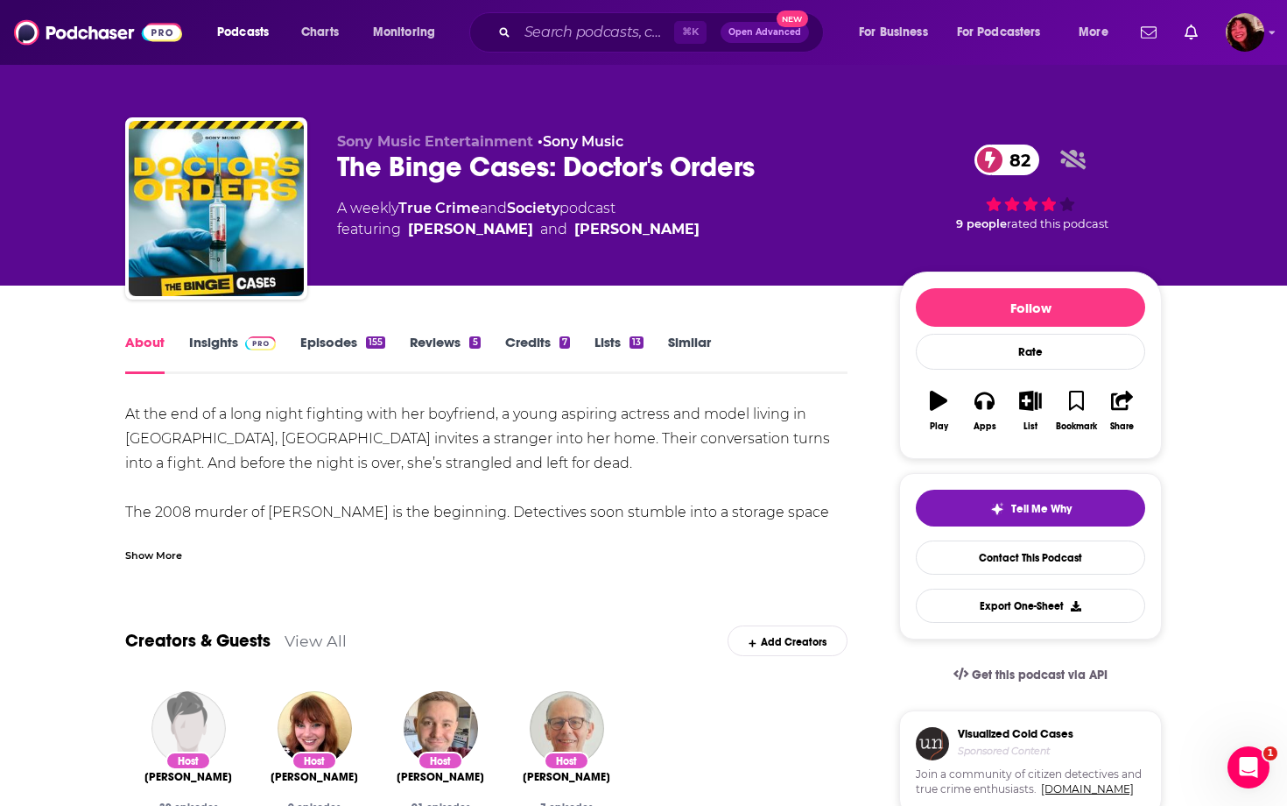
click at [230, 337] on link "Insights" at bounding box center [232, 354] width 87 height 40
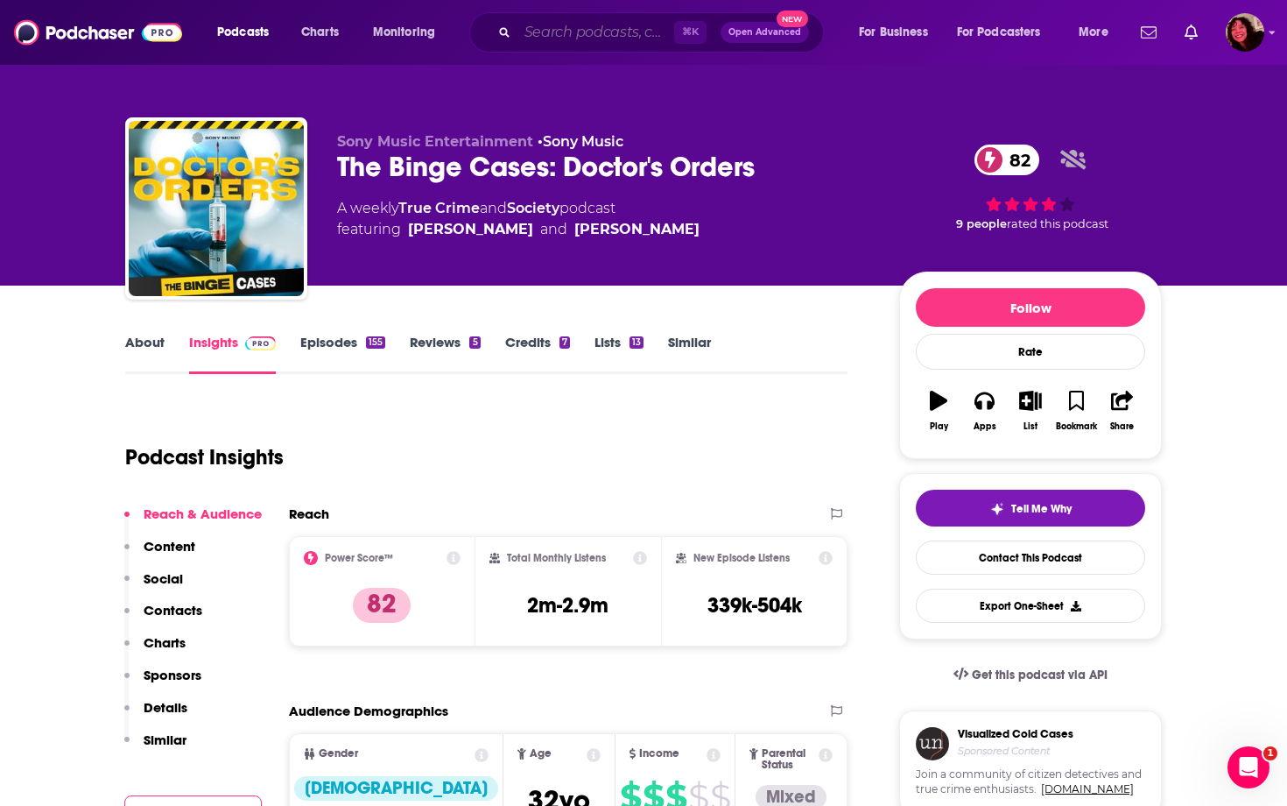
click at [574, 31] on input "Search podcasts, credits, & more..." at bounding box center [596, 32] width 157 height 28
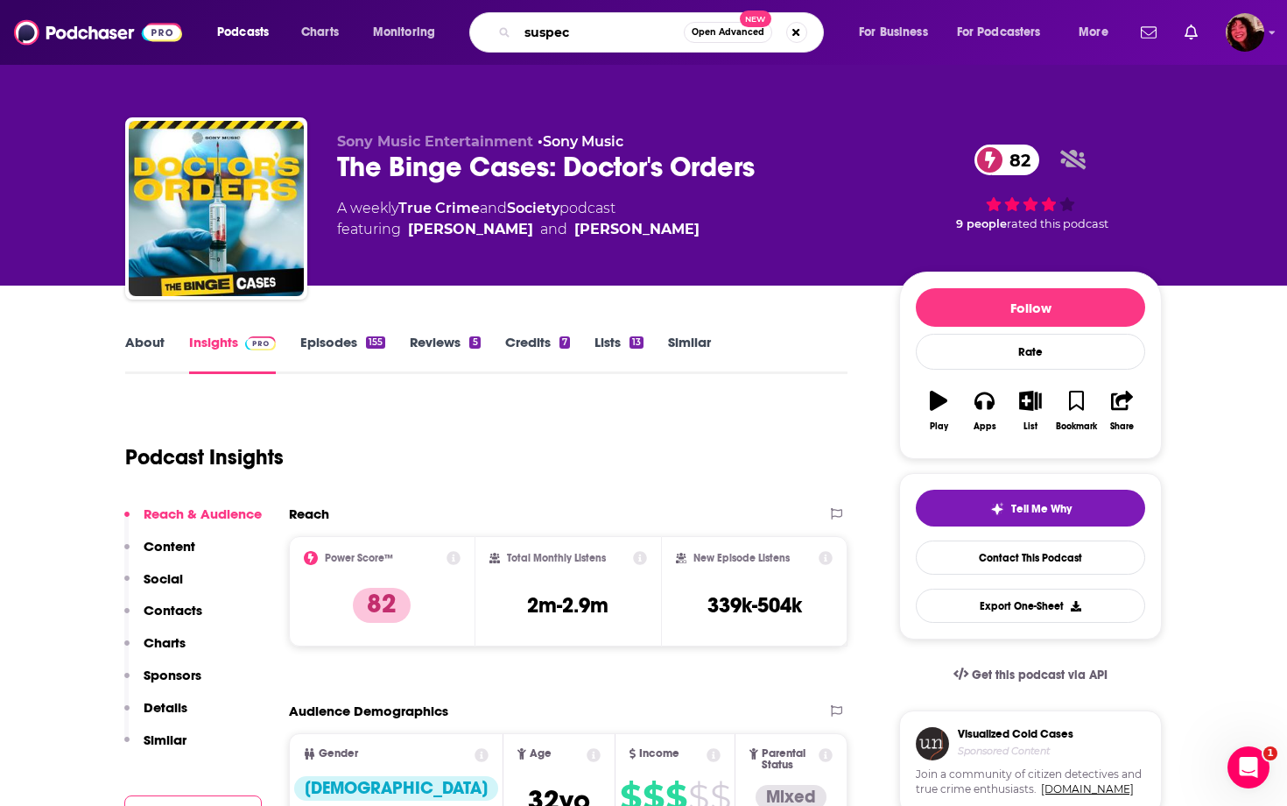
type input "suspect"
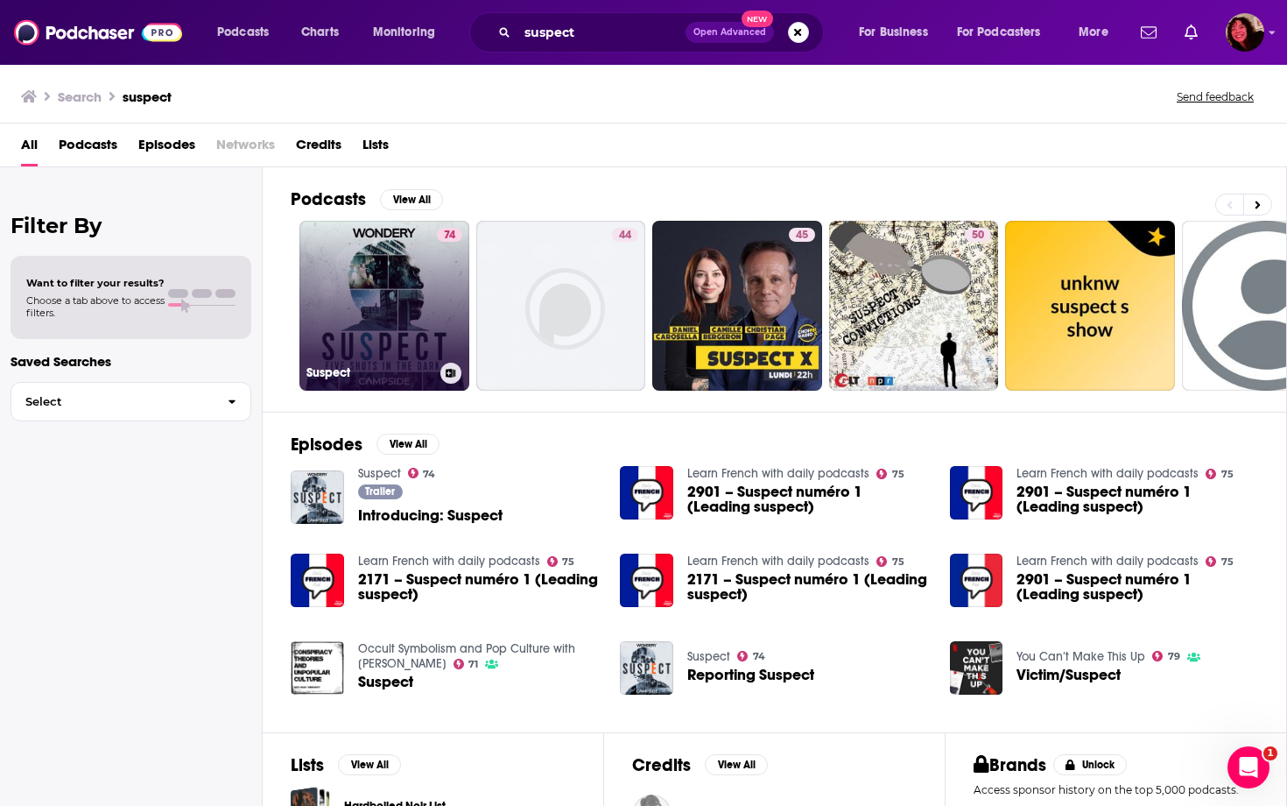
click at [386, 305] on link "74 Suspect" at bounding box center [384, 306] width 170 height 170
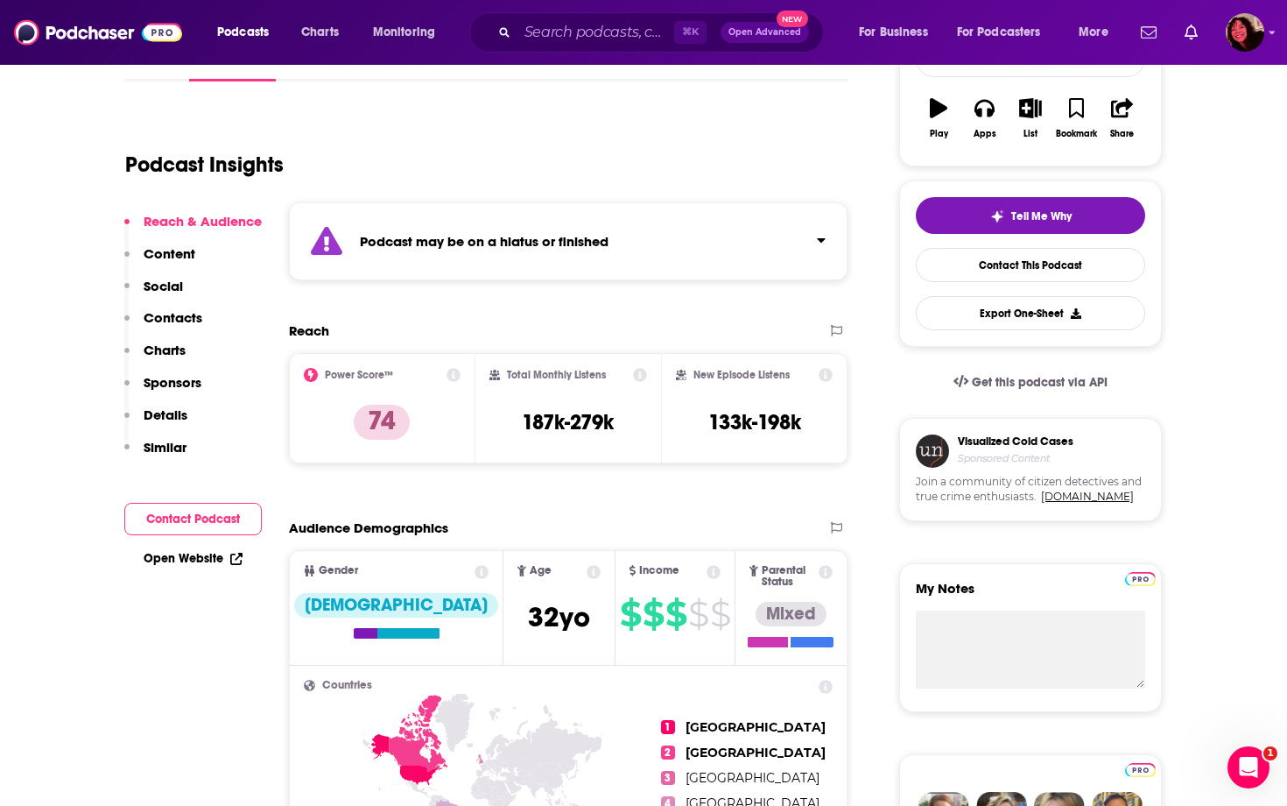
scroll to position [1, 0]
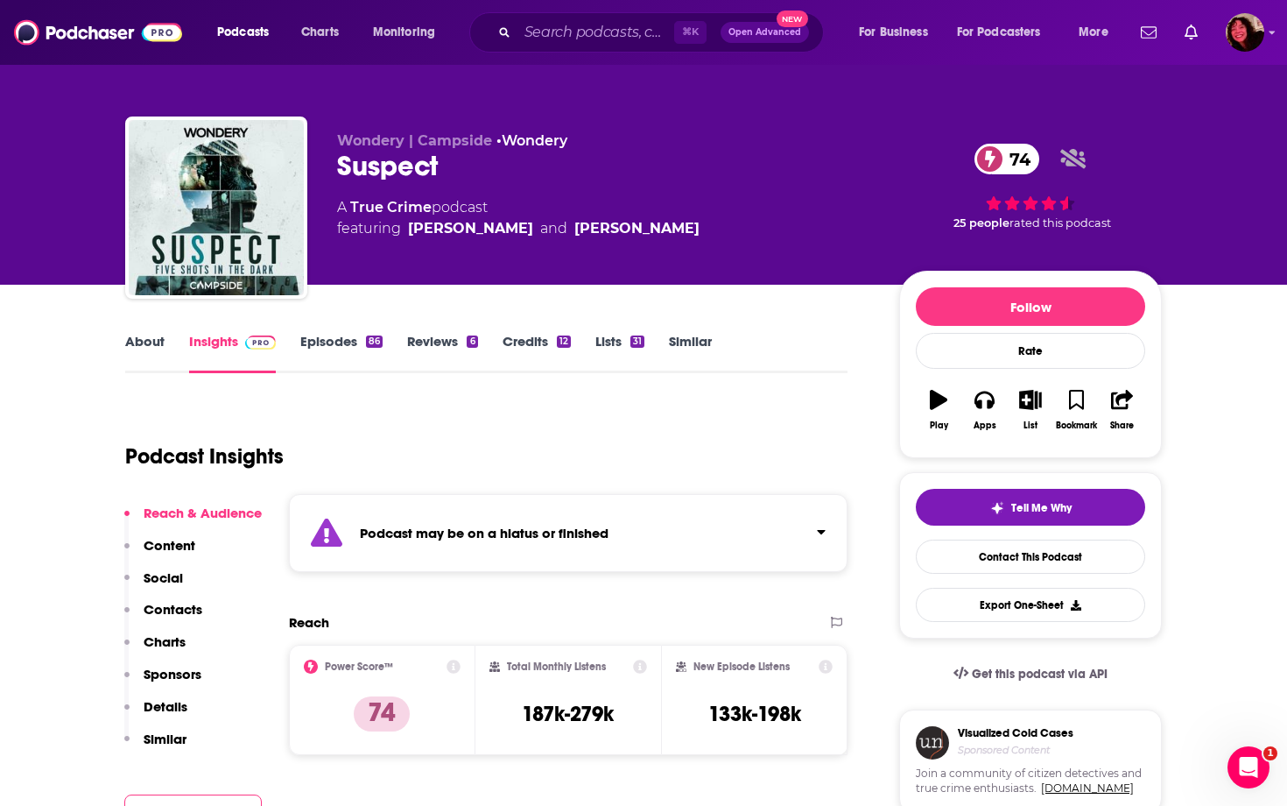
click at [336, 342] on link "Episodes 86" at bounding box center [341, 353] width 82 height 40
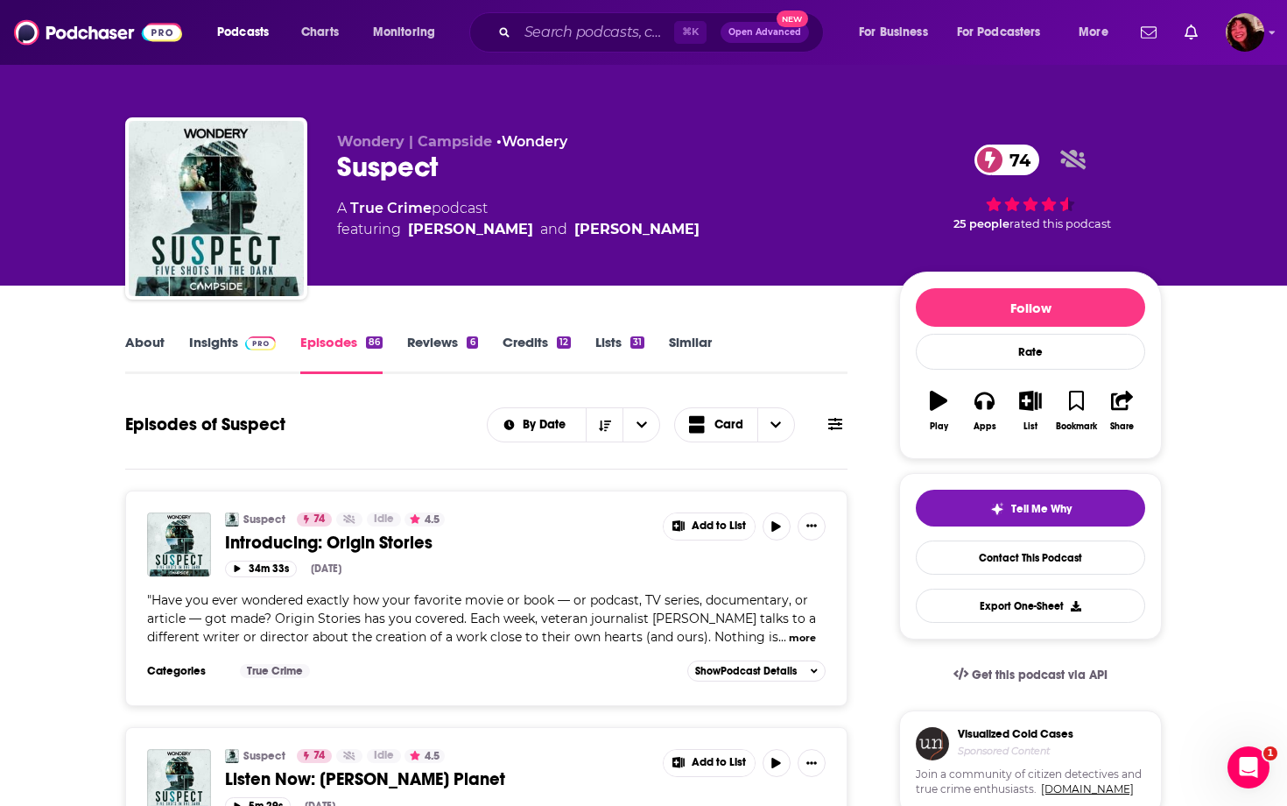
click at [151, 340] on link "About" at bounding box center [144, 354] width 39 height 40
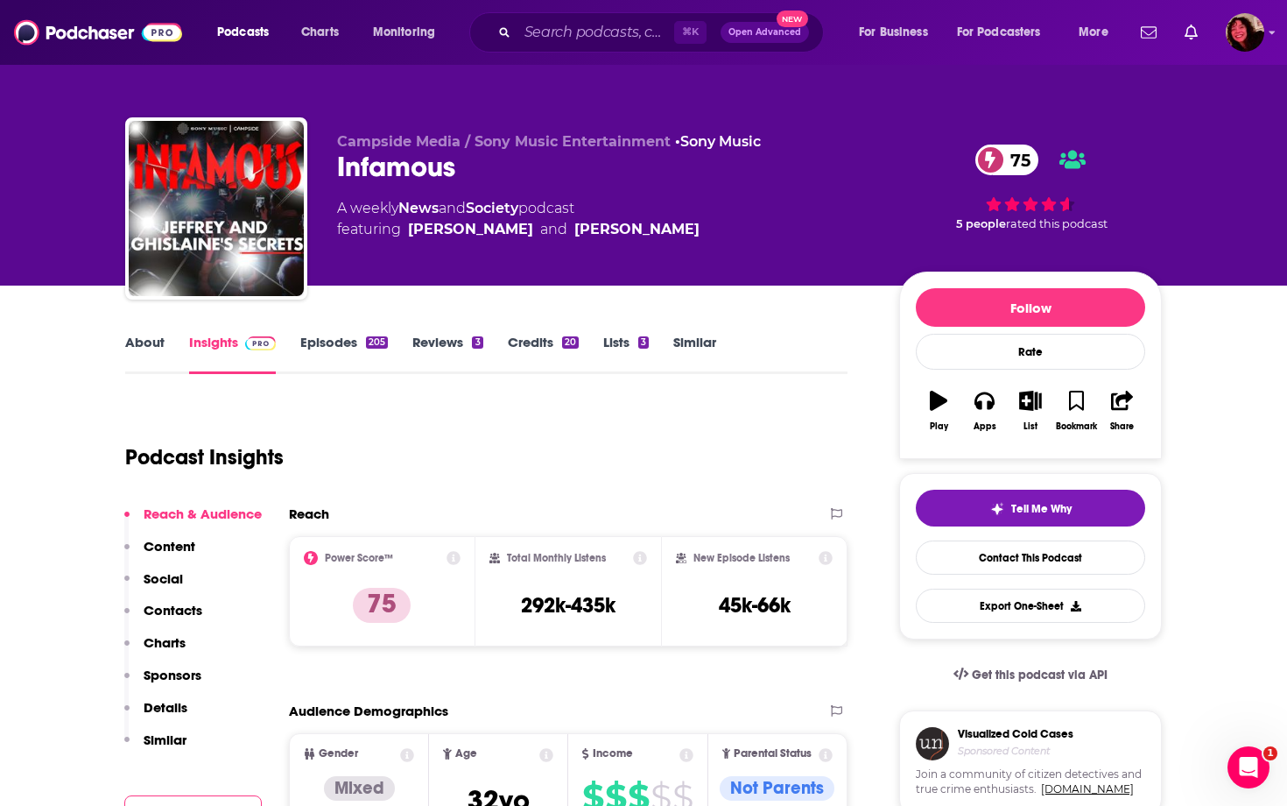
click at [353, 335] on link "Episodes 205" at bounding box center [344, 354] width 88 height 40
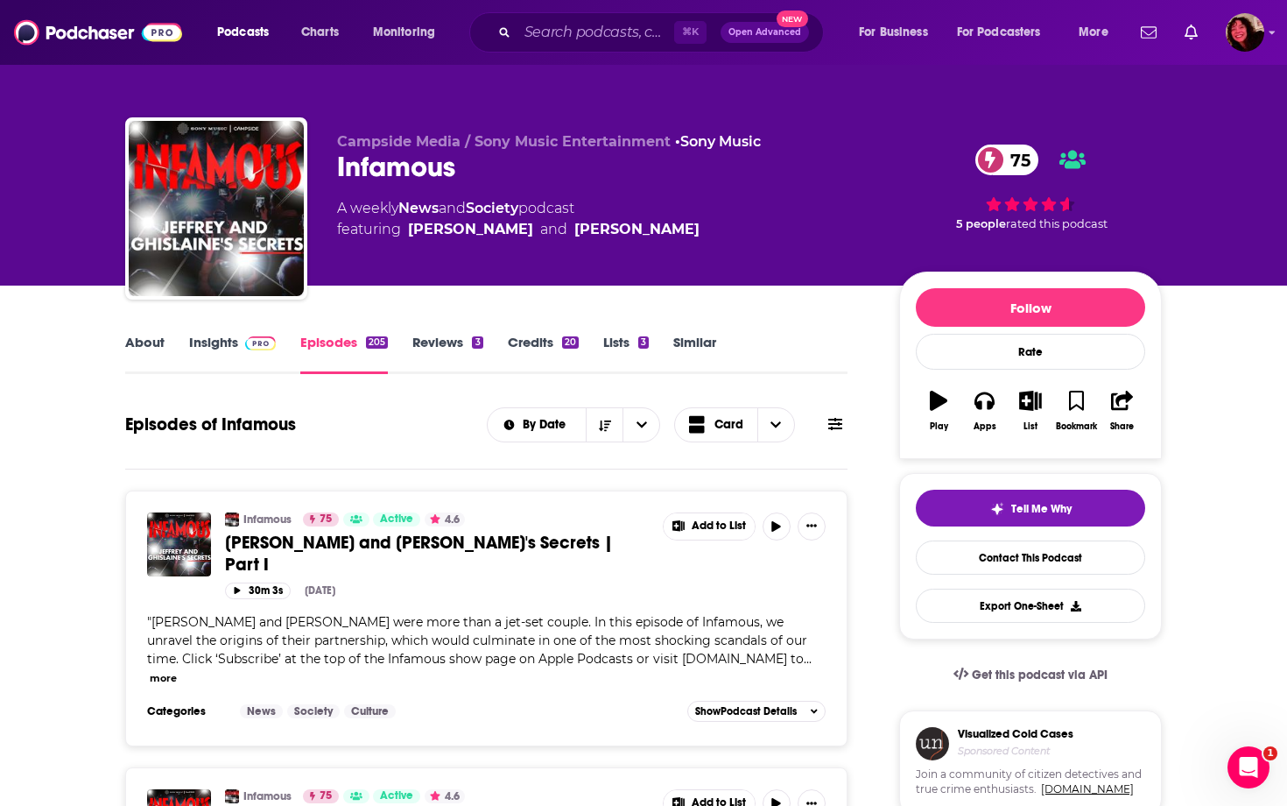
click at [199, 339] on link "Insights" at bounding box center [232, 354] width 87 height 40
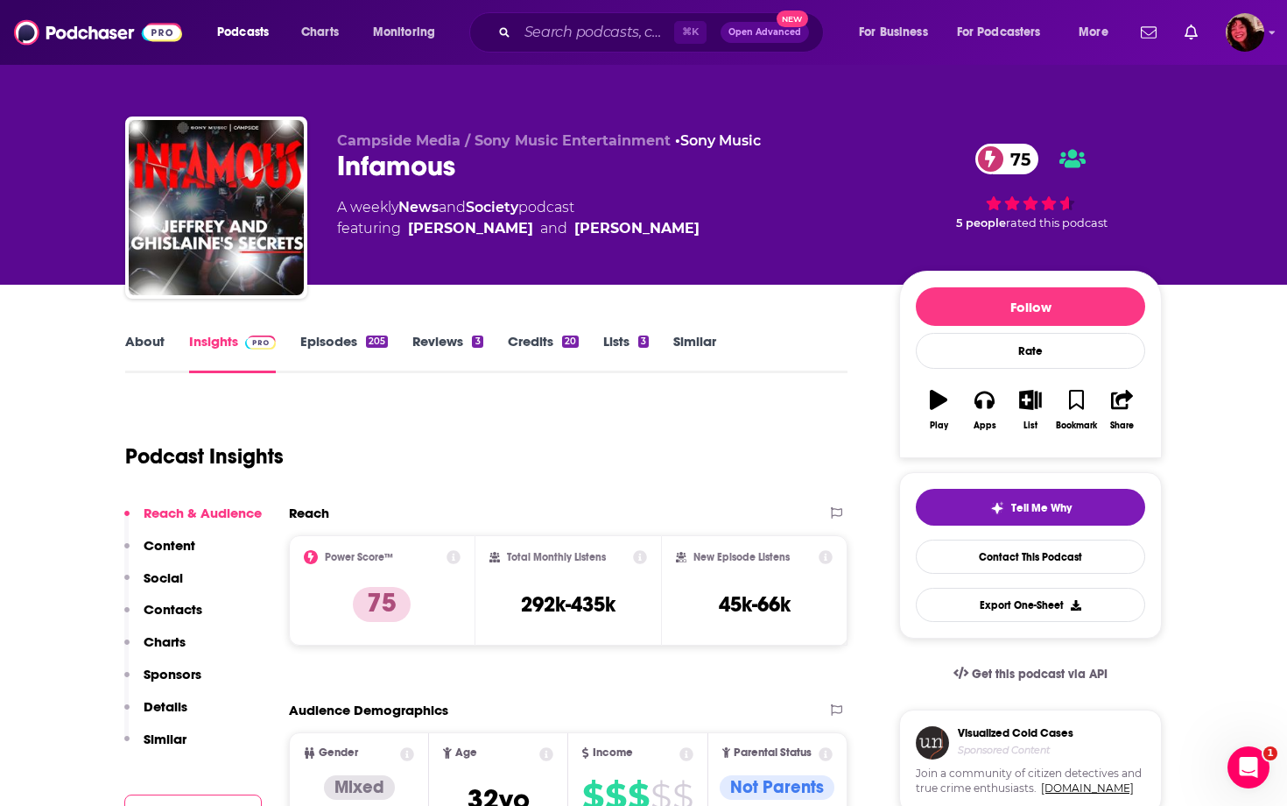
scroll to position [1, 0]
